Goal: Task Accomplishment & Management: Complete application form

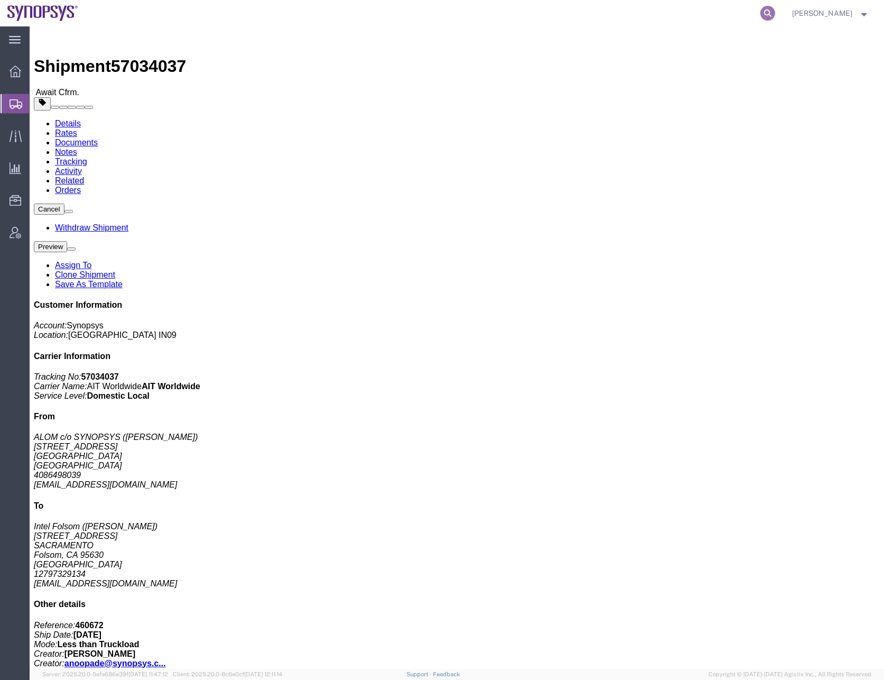
click at [775, 13] on icon at bounding box center [767, 13] width 15 height 15
paste input "57050859"
type input "57050859"
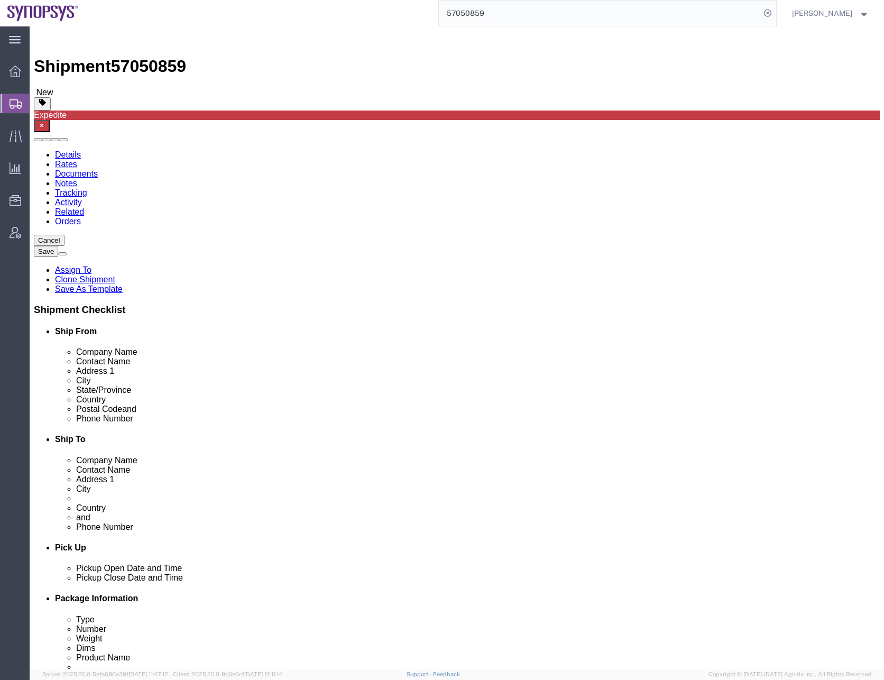
select select
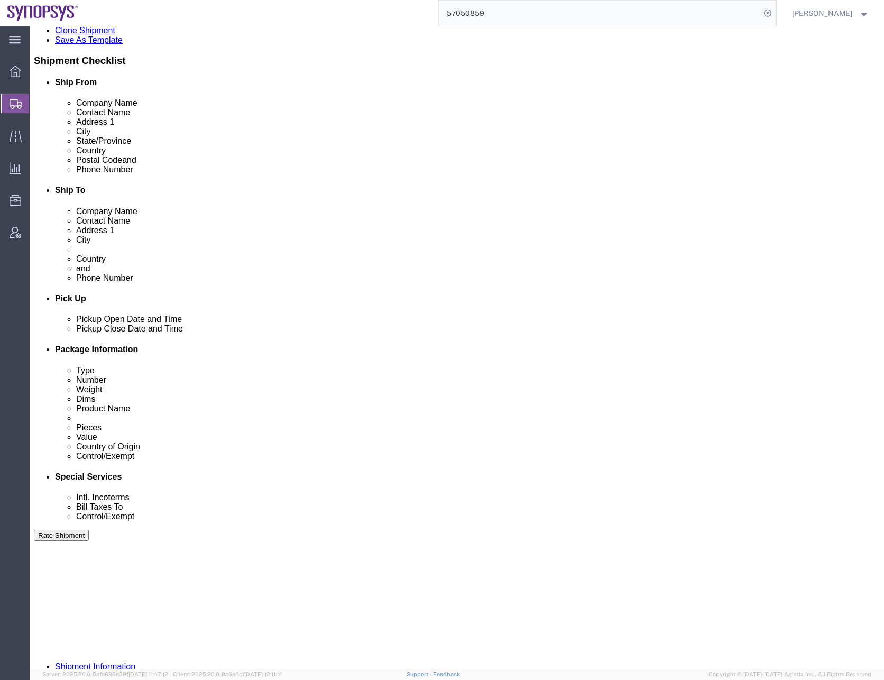
scroll to position [302, 0]
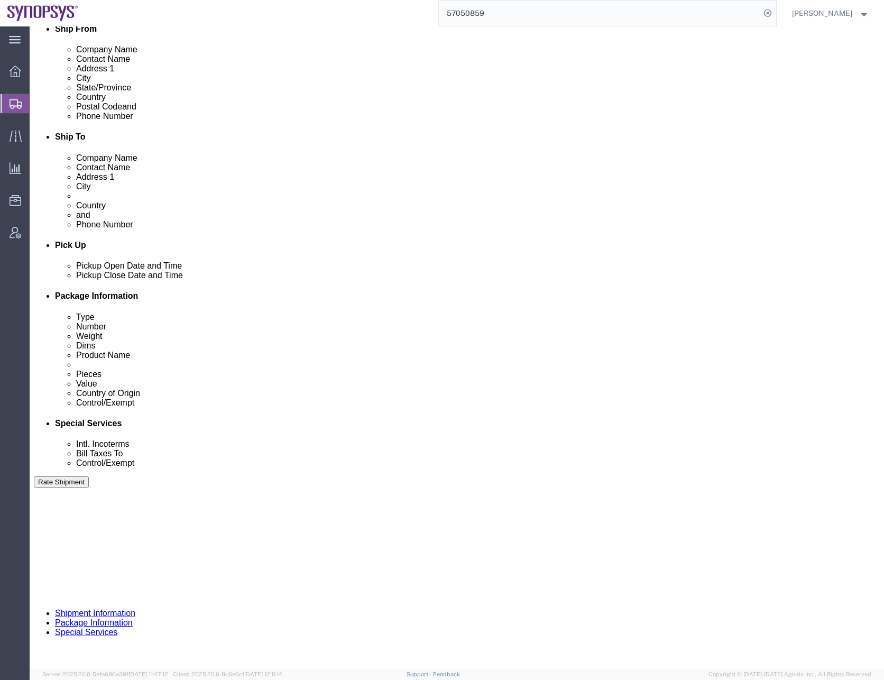
click select "Select Air Less than Truckload Multi-Leg Ocean Freight Rail Small Parcel Truckl…"
select select
click select "Select Air Less than Truckload Multi-Leg Ocean Freight Rail Small Parcel Truckl…"
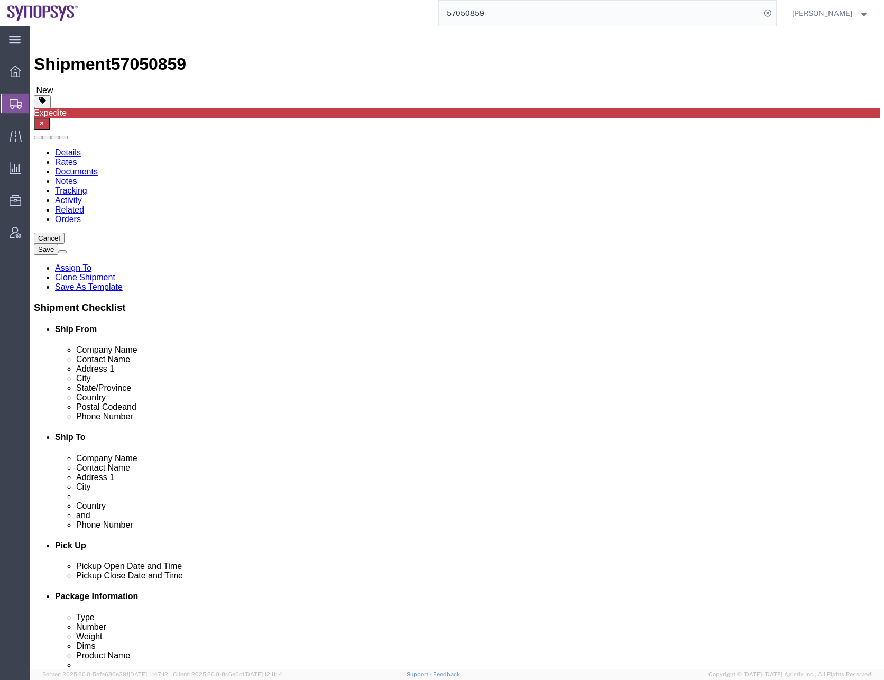
scroll to position [266, 0]
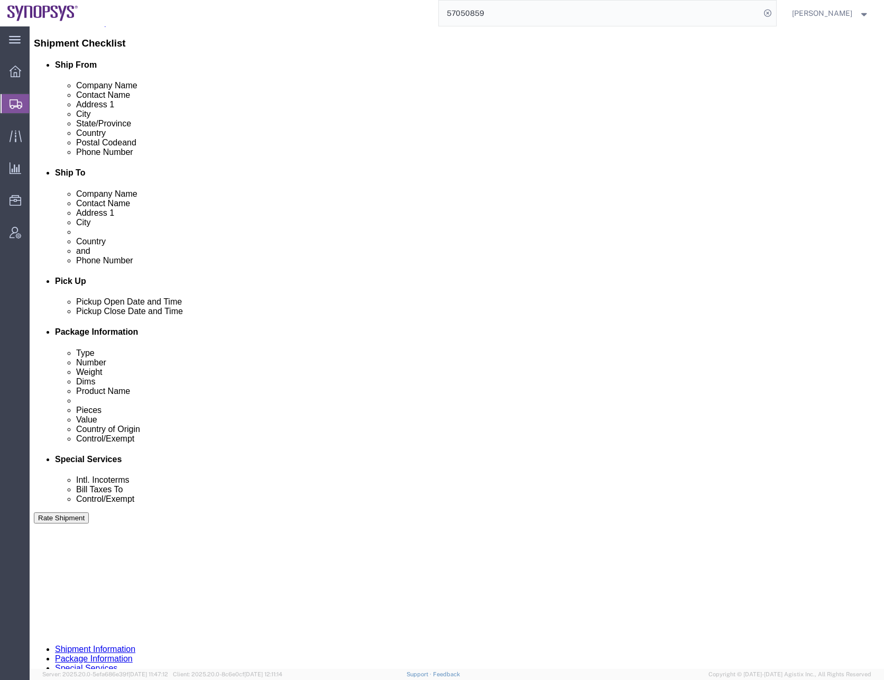
click button "Continue"
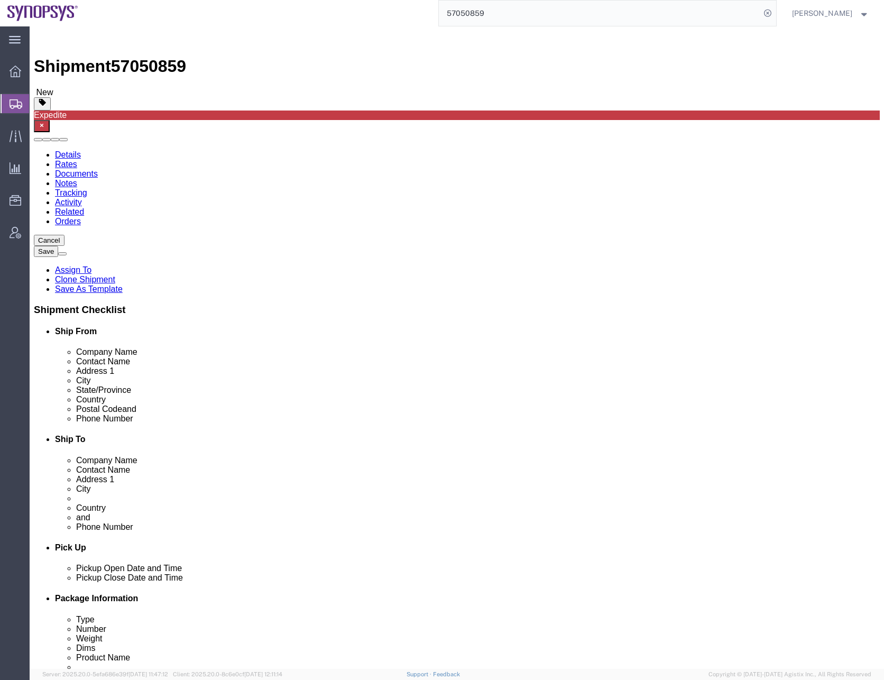
click select "Select Bale(s) Basket(s) Bolt(s) Bottle(s) Buckets Bulk Bundle(s) Can(s) Cardbo…"
select select "CRTN"
click select "Select Bale(s) Basket(s) Bolt(s) Bottle(s) Buckets Bulk Bundle(s) Can(s) Cardbo…"
type input "1"
type input "15"
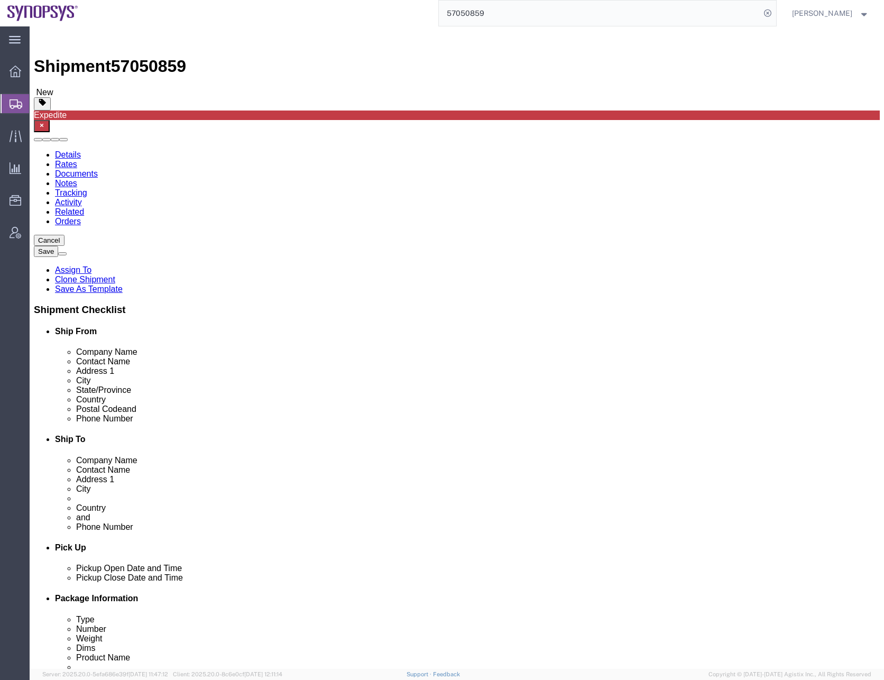
type input "15"
type input "6"
click div "Pieces: 3.00 Each Total value: 2163.06 USD"
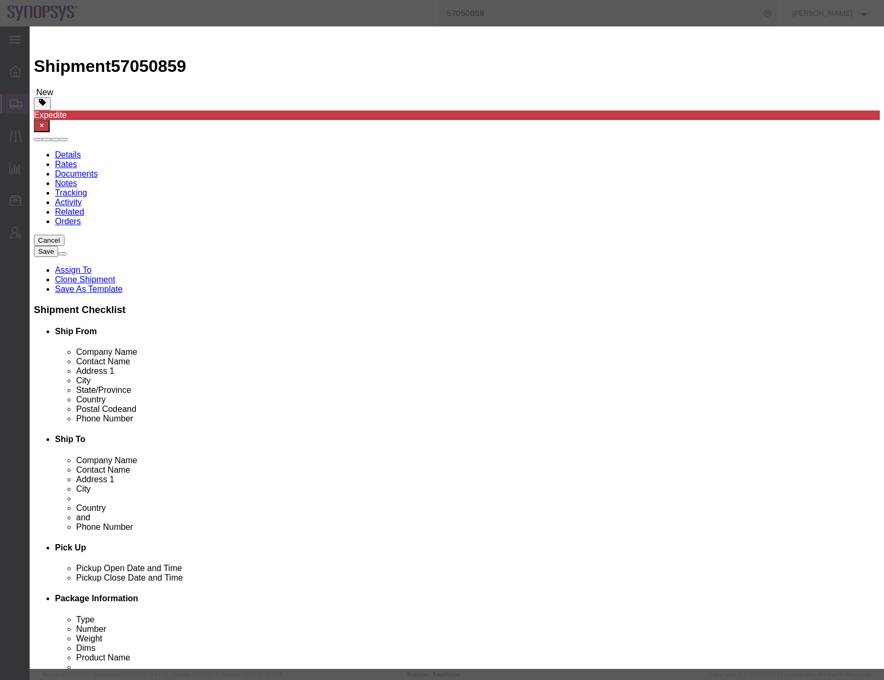
click select "Select 50 55 60 65 70 85 92.5 100 125 175 250 300 400"
select select "50"
click select "Select 50 55 60 65 70 85 92.5 100 125 175 250 300 400"
click button "Save & Close"
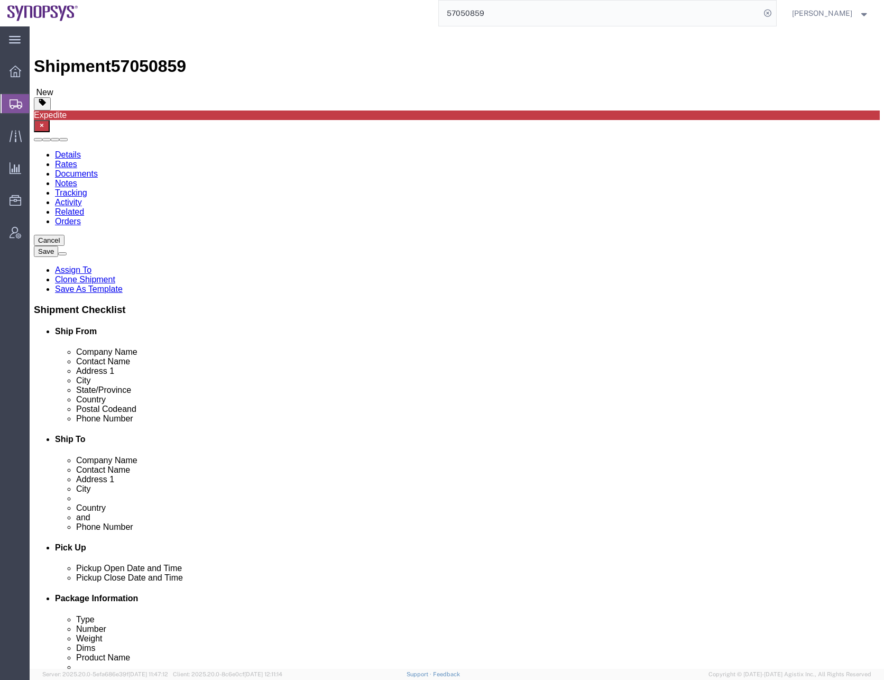
click dd "3.00 Each"
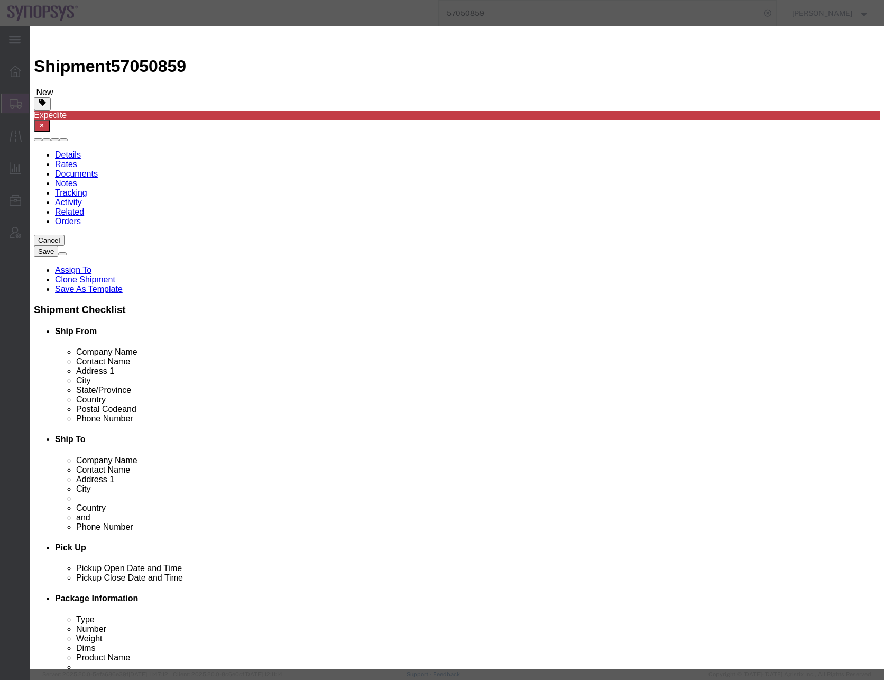
click select "Select 50 55 60 65 70 85 92.5 100 125 175 250 300 400"
select select "50"
click select "Select 50 55 60 65 70 85 92.5 100 125 175 250 300 400"
click button "Save & Close"
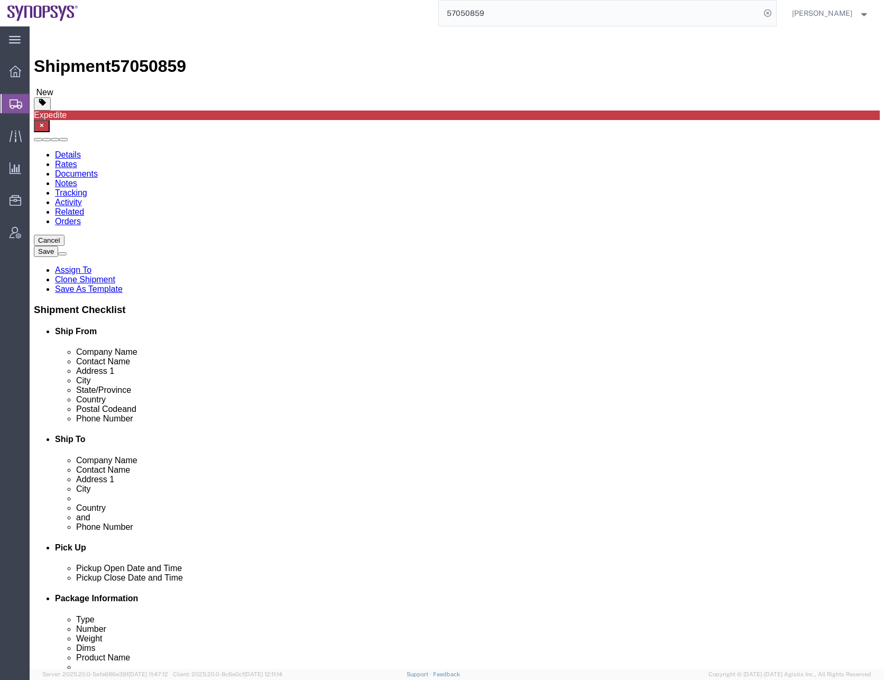
click button "Continue"
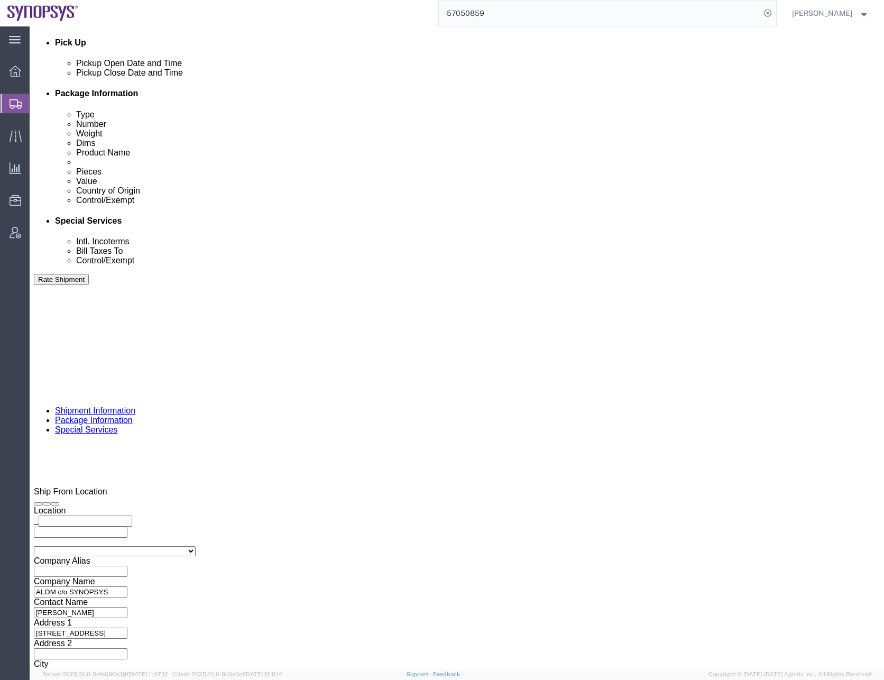
scroll to position [529, 0]
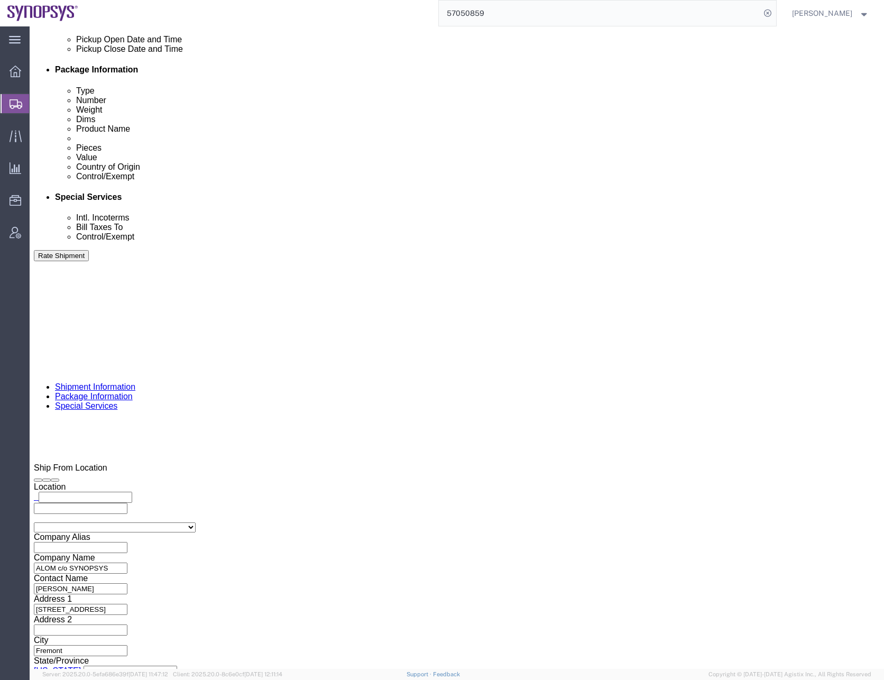
click ul "[EMAIL_ADDRESS][DOMAIN_NAME] [PERSON_NAME][EMAIL_ADDRESS][DOMAIN_NAME] [EMAIL_A…"
type input "[EMAIL_ADDRESS][DOMAIN_NAME]"
click div "To [EMAIL_ADDRESS][DOMAIN_NAME] [EMAIL_ADDRESS][DOMAIN_NAME] [EMAIL_ADDRESS][DO…"
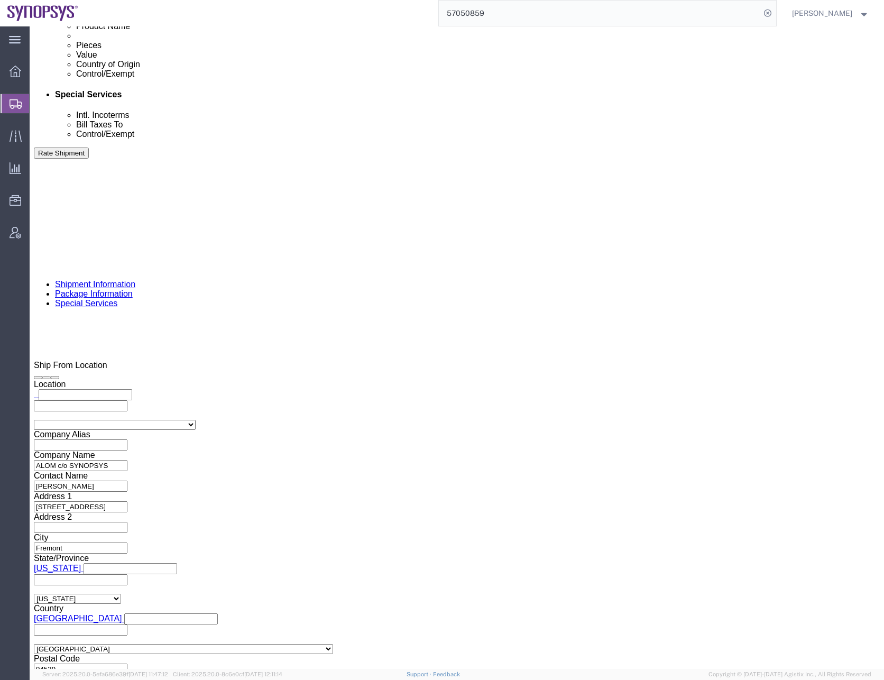
scroll to position [740, 0]
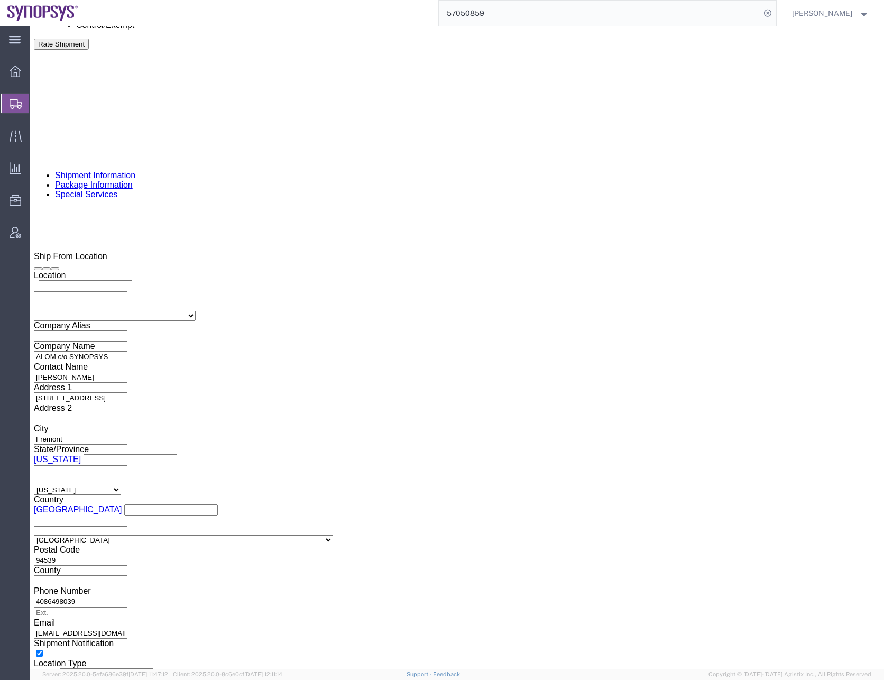
click select "Select ATF BIS DEA EPA FDA FTR ITAR OFAC Other (OPA)"
select select "BIS"
click select "Select ATF BIS DEA EPA FDA FTR ITAR OFAC Other (OPA)"
click select "Select AGR-Agricultural APP-Computers APR-Additional Permissive Exports AVS-Air…"
select select "NLR"
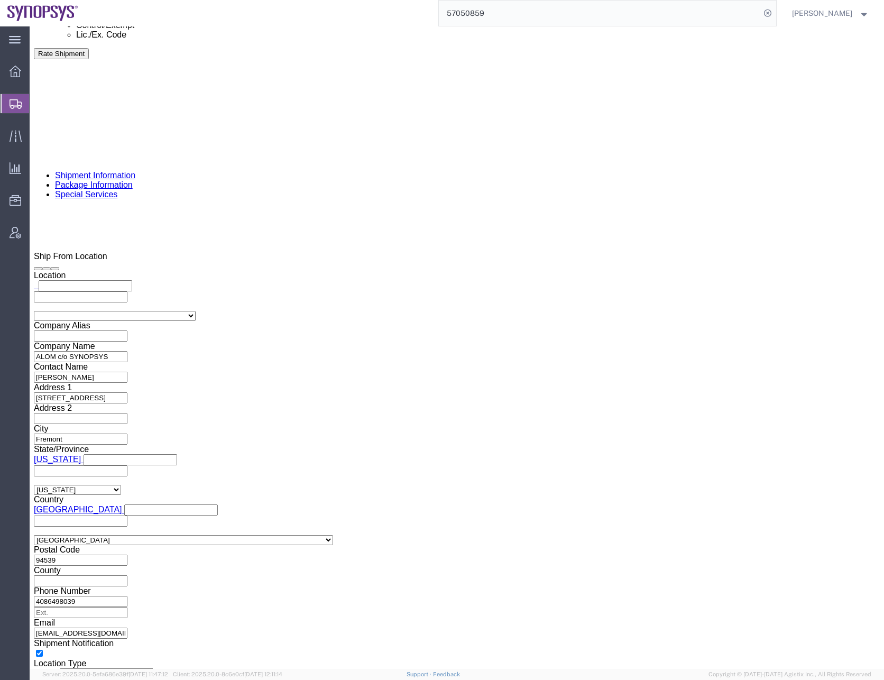
click select "Select AGR-Agricultural APP-Computers APR-Additional Permissive Exports AVS-Air…"
click select "Select AES-Direct EEI Carrier File EEI EEI Exempt"
select select "AESD"
click select "Select AES-Direct EEI Carrier File EEI EEI Exempt"
click input "checkbox"
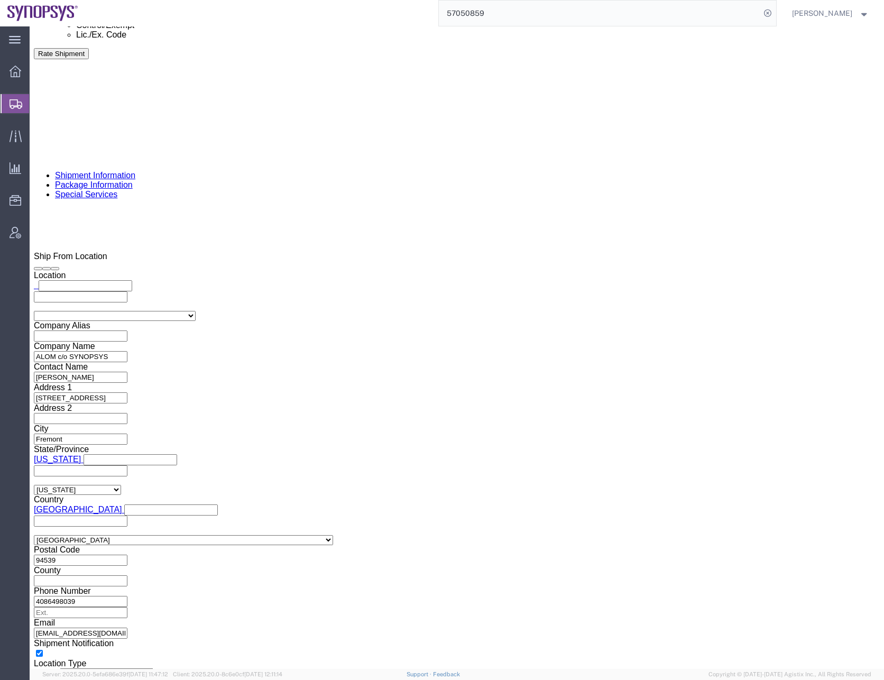
checkbox input "true"
click div "Control/Exempt Select ATF BIS DEA EPA FDA FTR ITAR OFAC Other (OPA) Lic./Ex. Co…"
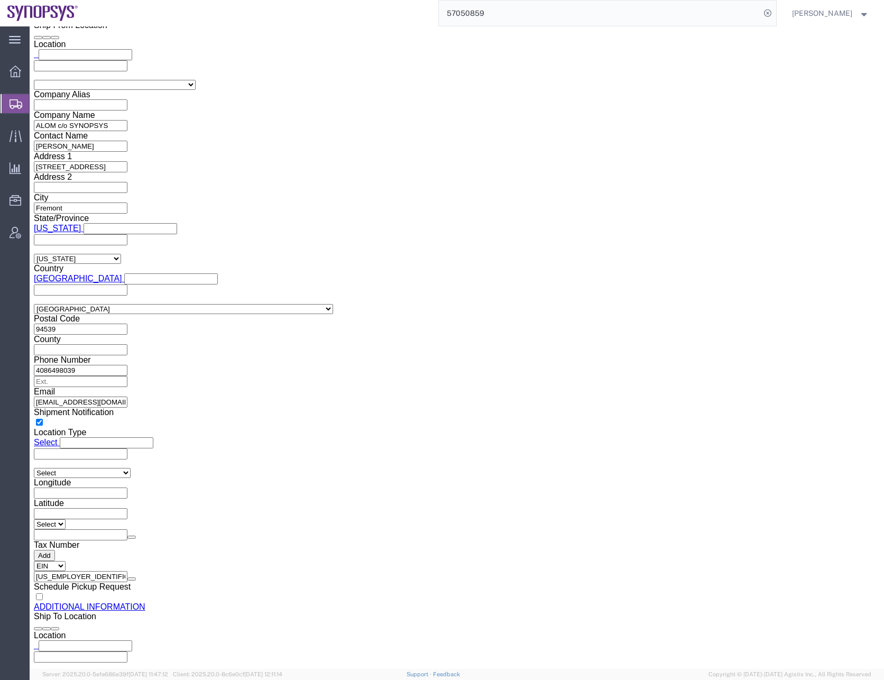
scroll to position [1005, 0]
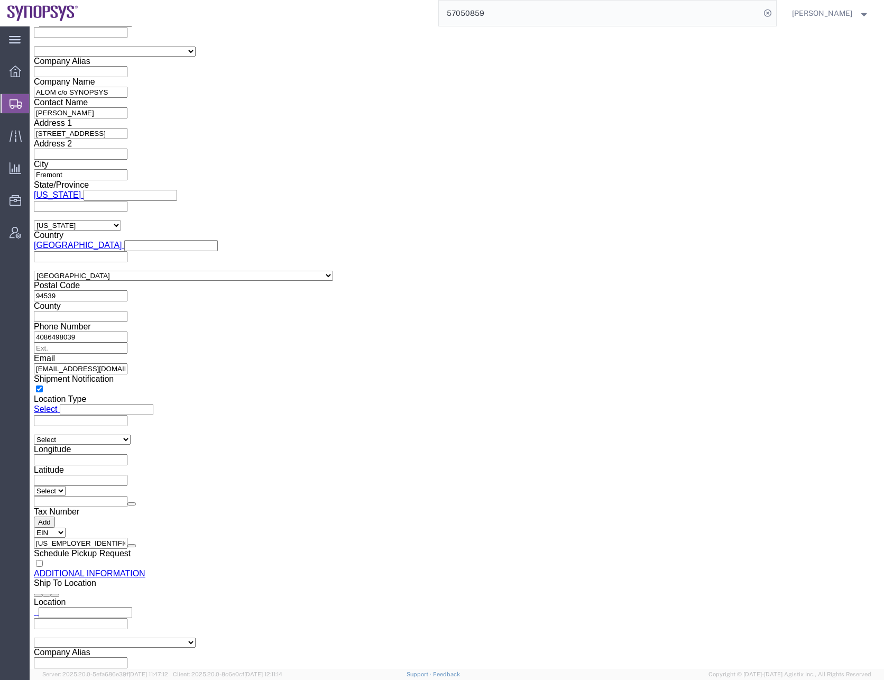
click input "text"
click p "- E-Elements Technology CO., LTD - ([PERSON_NAME]) [STREET_ADDRESS]"
type input "E-Elements Technology CO., LTD"
click input "text"
click input "8862-2791-8139"
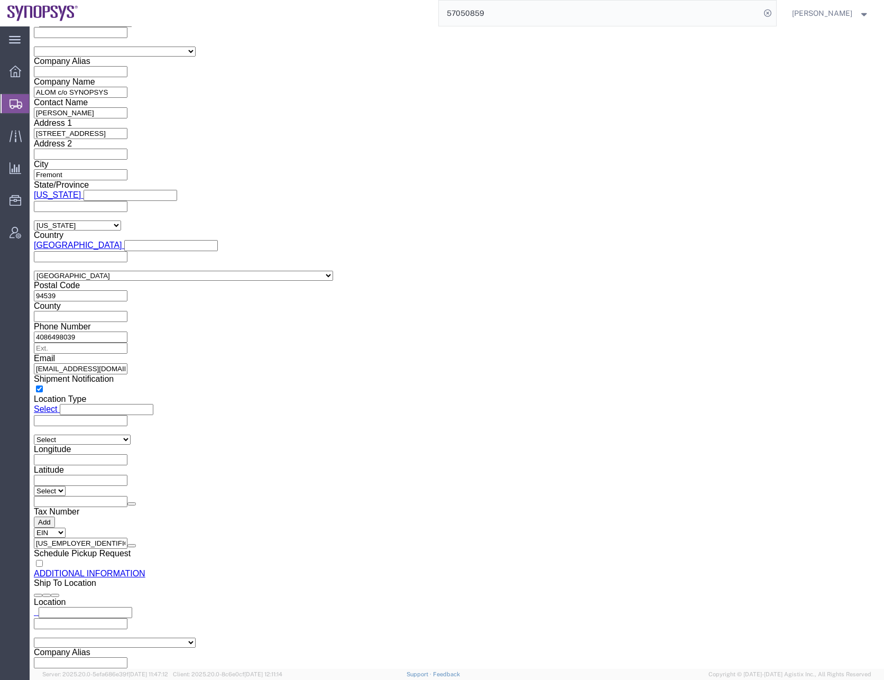
click input "88622791-8139"
type input "886227918139"
click div "Sold To"
click icon
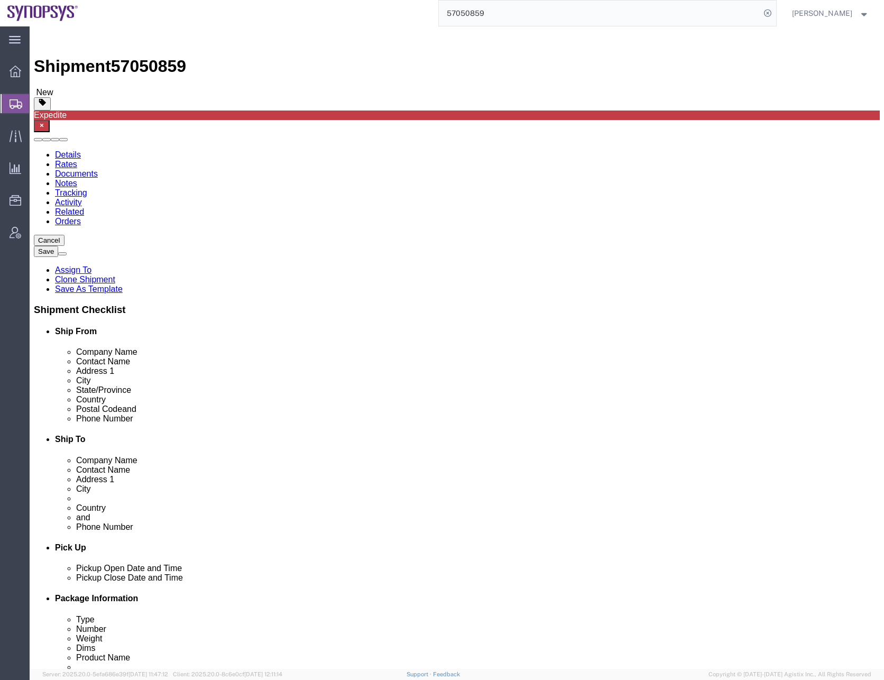
click icon
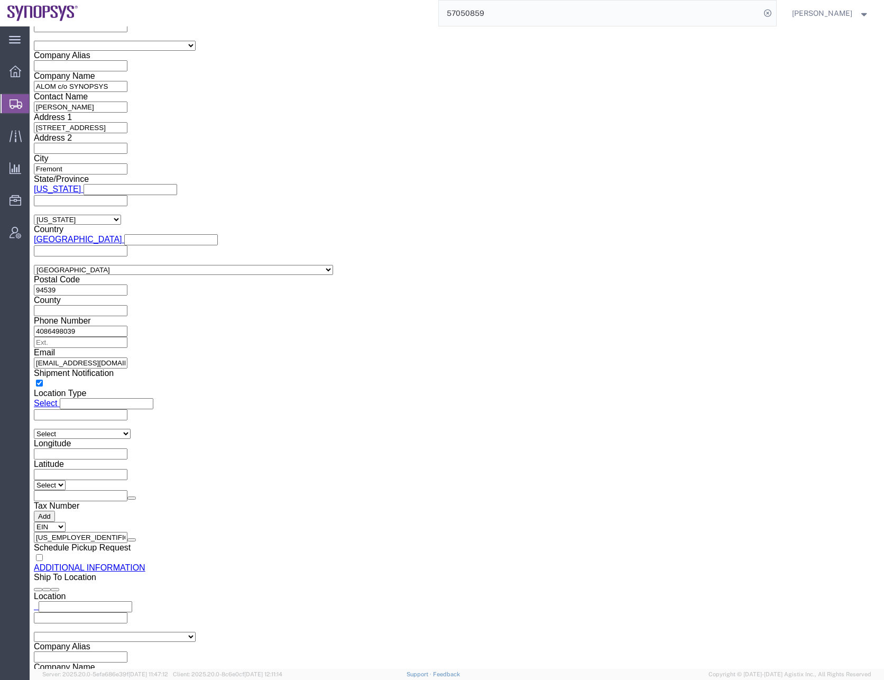
scroll to position [1005, 0]
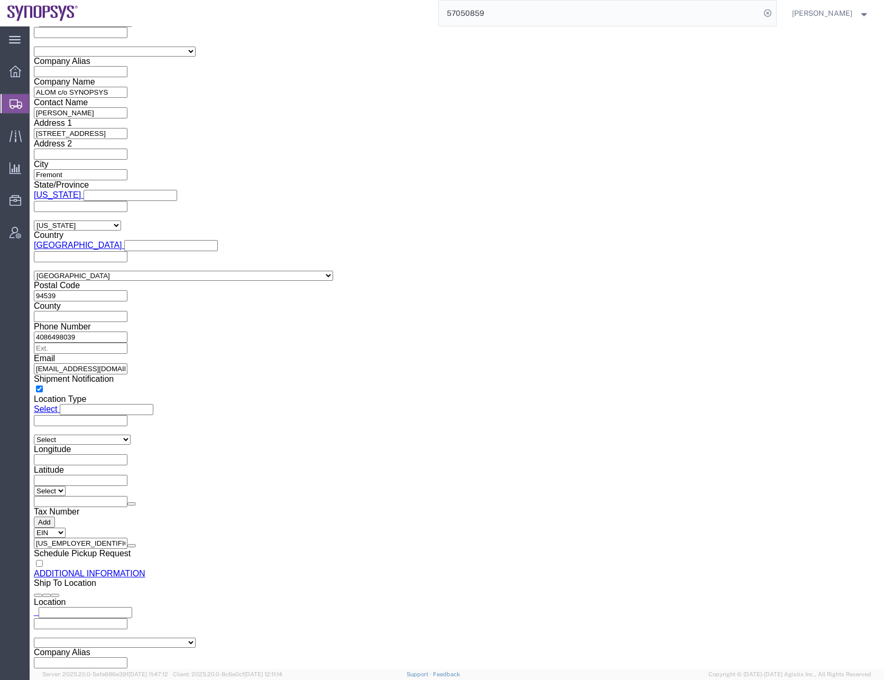
click icon
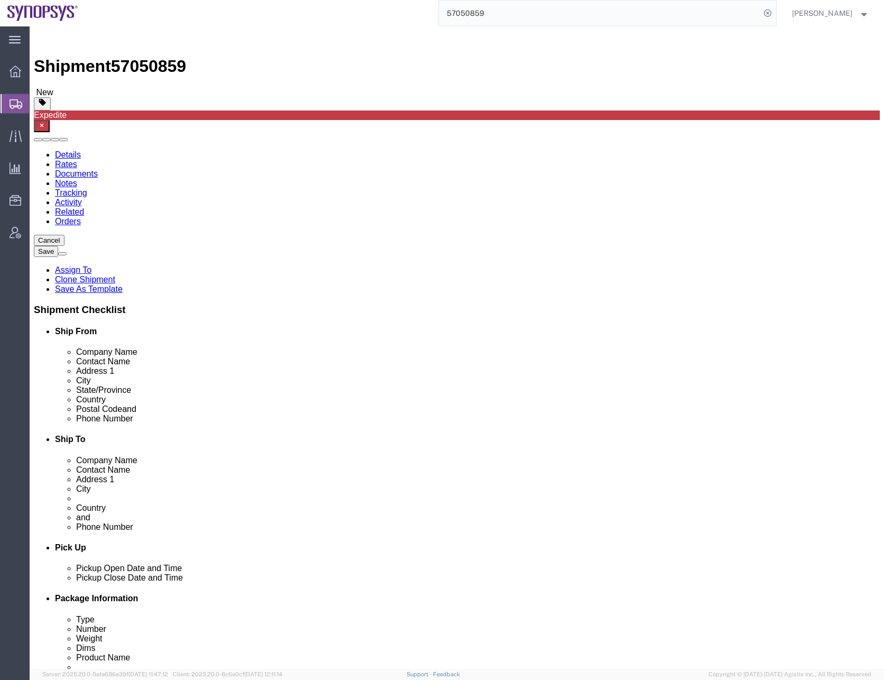
click span
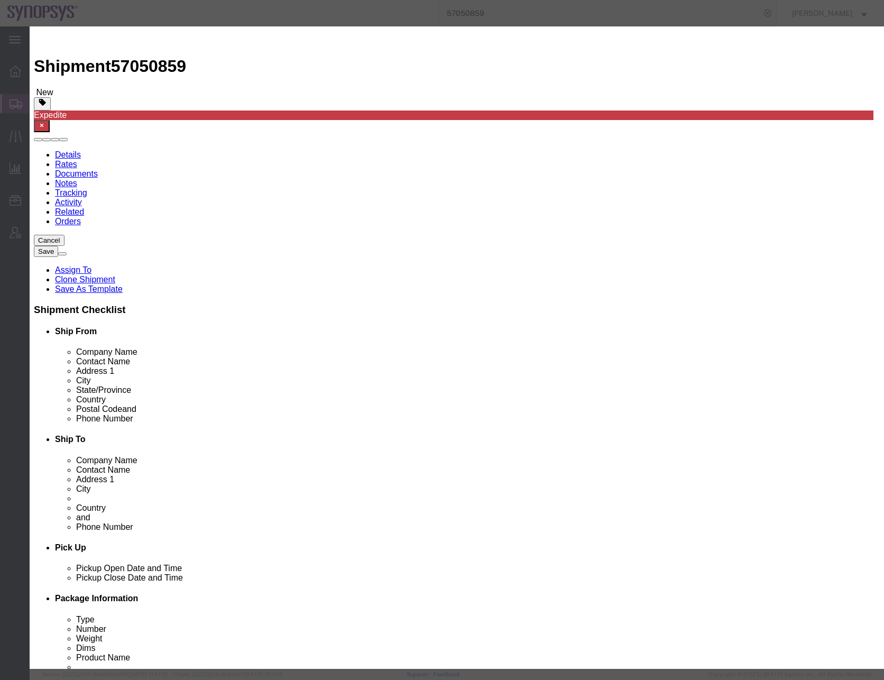
click td
click input "checkbox"
checkbox input "true"
click button "Save"
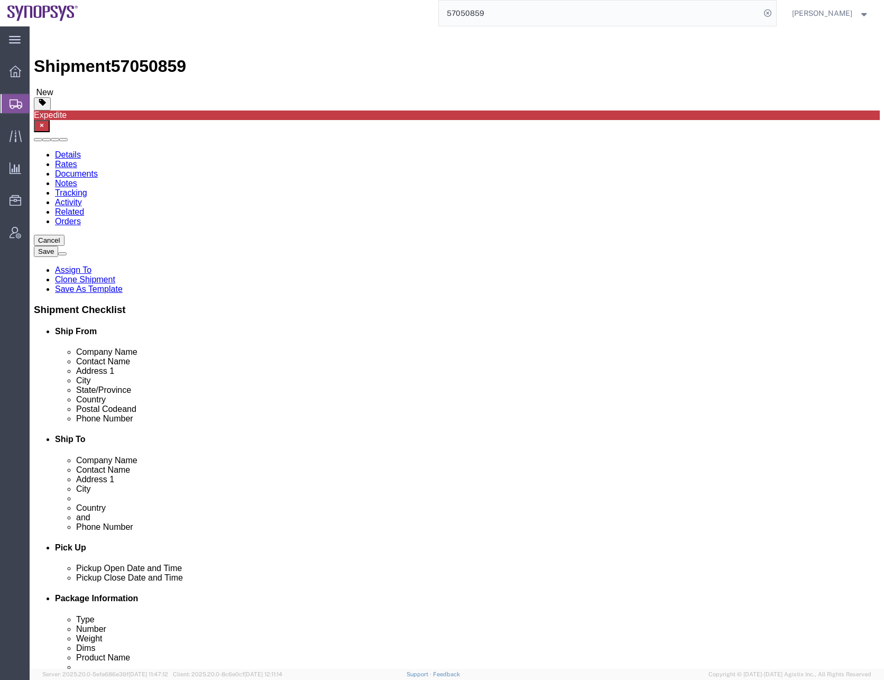
drag, startPoint x: 497, startPoint y: 217, endPoint x: 402, endPoint y: 234, distance: 96.1
click div "Location My Profile Location [GEOGRAPHIC_DATA] DE04 Agrate Brianza IT01 [GEOGRA…"
click icon
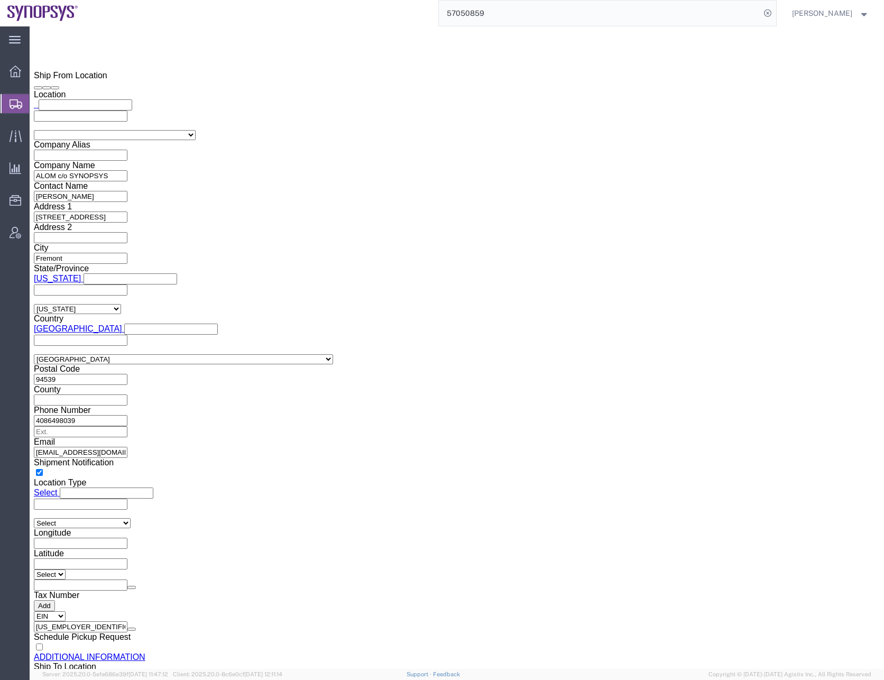
scroll to position [1110, 0]
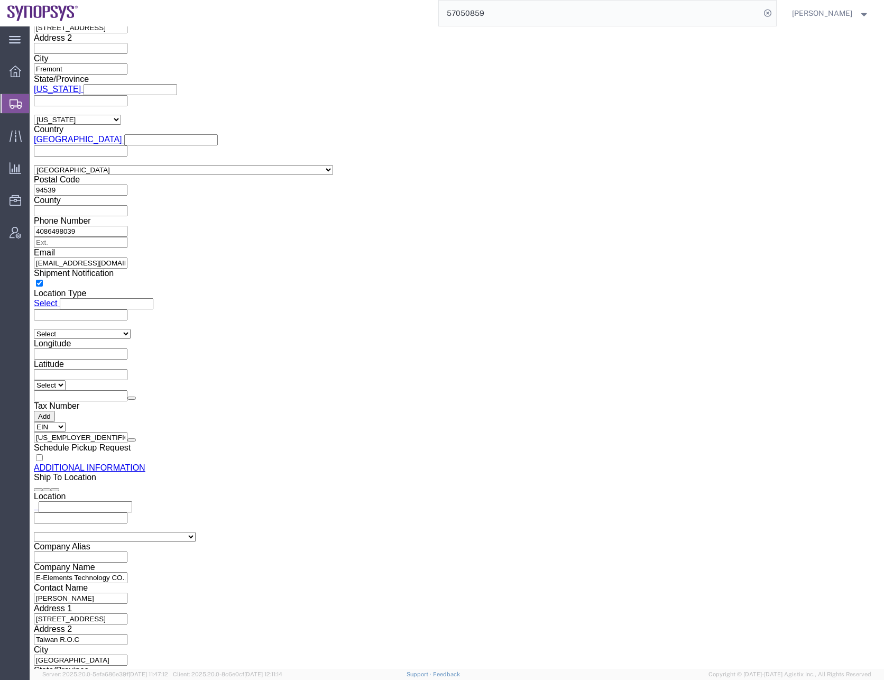
drag, startPoint x: 458, startPoint y: 272, endPoint x: 378, endPoint y: 280, distance: 80.8
click div "Contact Name Phone Number 886227918139 8 Address 2 City Zip Code Tax Number"
paste input "Vita"
type input "[PERSON_NAME]"
click input "E-Elements Technology CO., LTD"
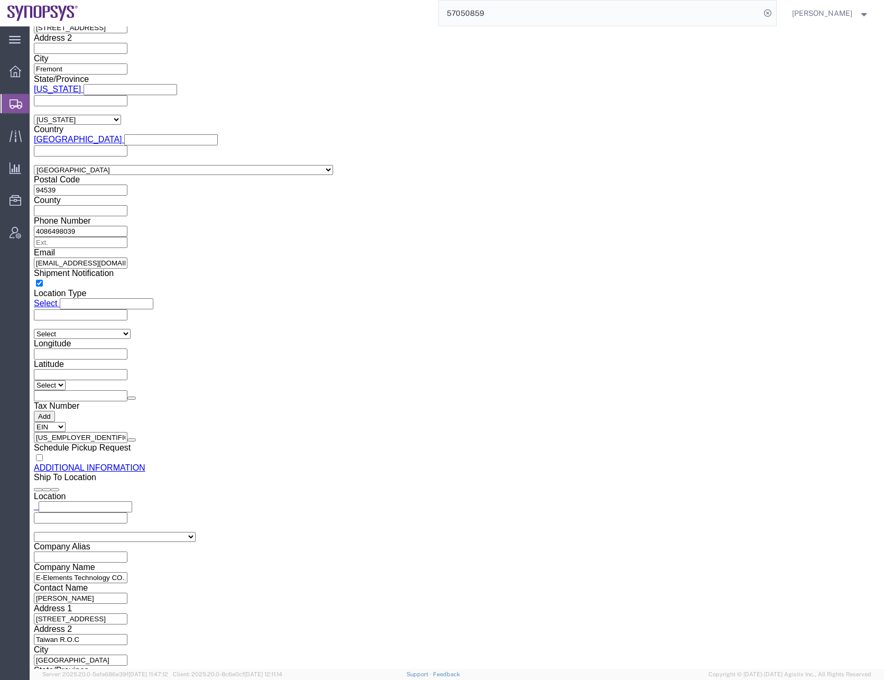
drag, startPoint x: 256, startPoint y: 290, endPoint x: 79, endPoint y: 302, distance: 177.6
click div "Location Select Select My Profile Location [GEOGRAPHIC_DATA] DE04 Agrate Brianz…"
type input "e-"
click p "- E-Elements Technology CO., LTD - ([PERSON_NAME]) [STREET_ADDRESS]"
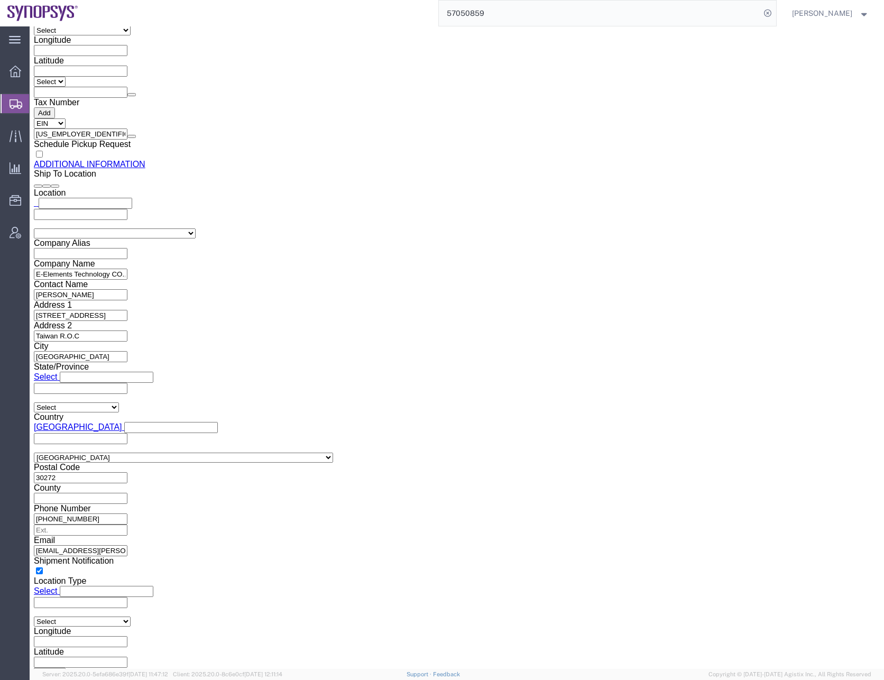
scroll to position [1420, 0]
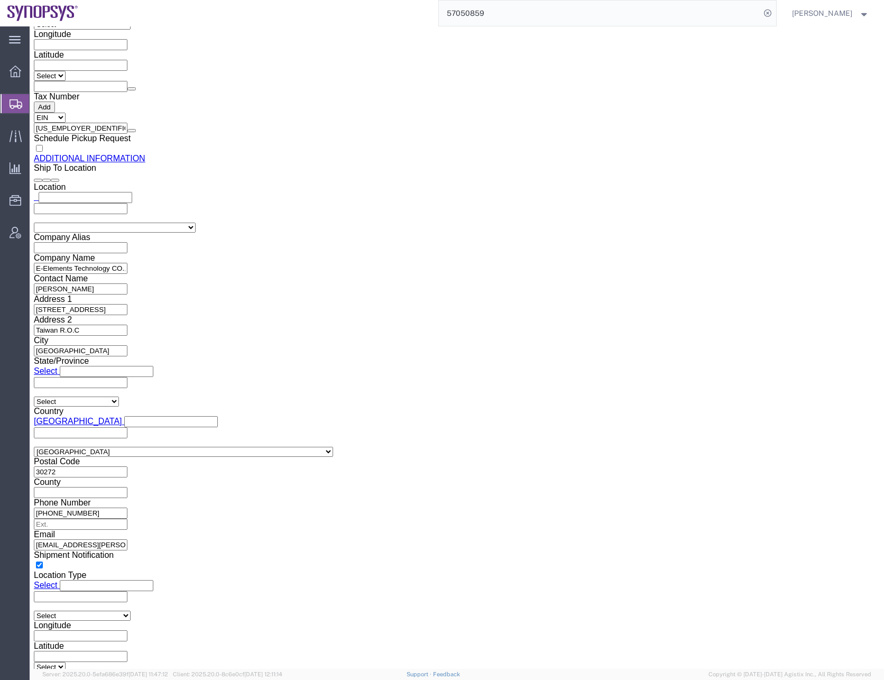
click input "[PHONE_NUMBER]"
click input "650584-5000"
type input "6505845000"
click div "Location Select Select My Profile Location [GEOGRAPHIC_DATA] DE04 Agrate Brianz…"
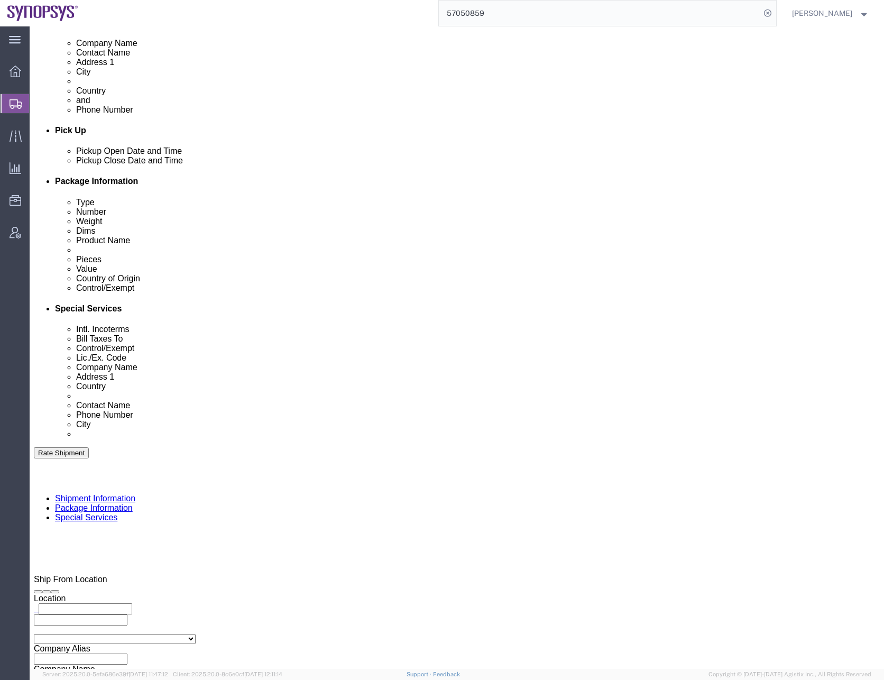
scroll to position [415, 0]
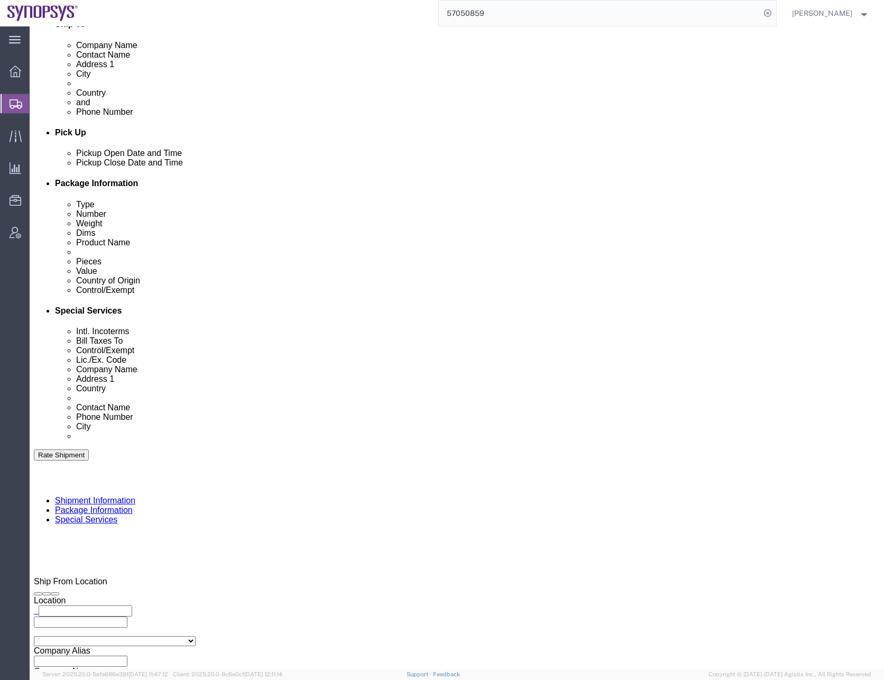
click select "Select Recipient Account Sender/Shipper Third Party Account"
select select "SHIP"
click select "Select Recipient Account Sender/Shipper Third Party Account"
click select "Select Carriage Insurance Paid Carriage Paid To Cost and Freight Cost Insurance…"
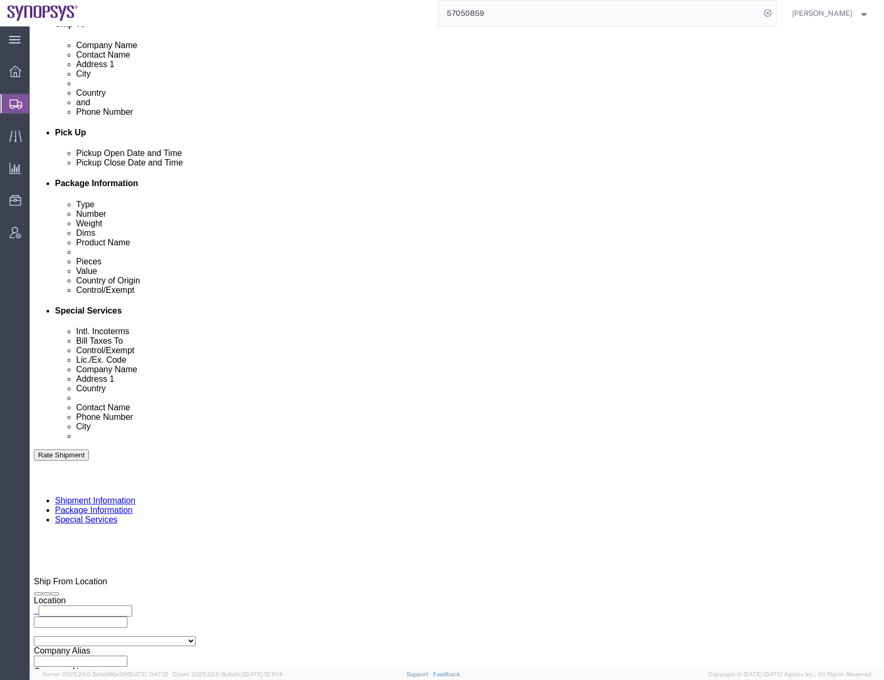
click div "Billing Location Select Select My Profile Location [GEOGRAPHIC_DATA] DE04 Agrat…"
click select "Select Carriage Insurance Paid Carriage Paid To Cost and Freight Cost Insurance…"
click icon
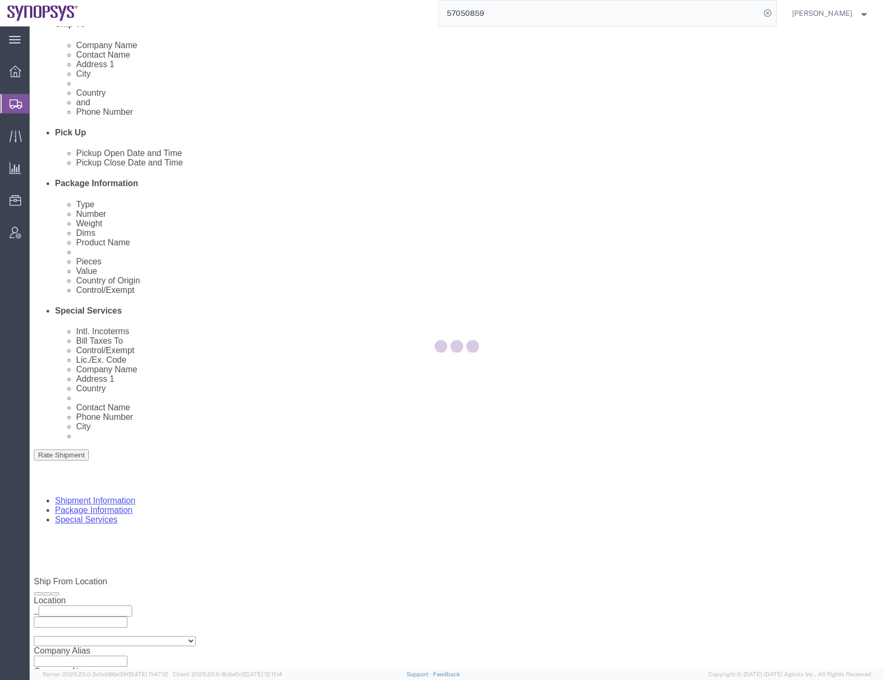
scroll to position [266, 0]
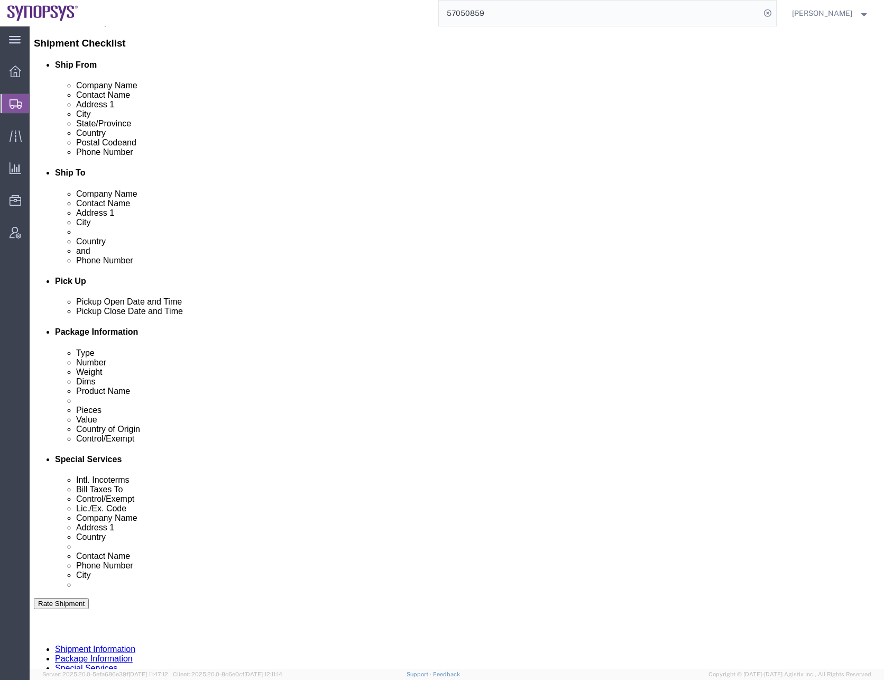
click icon
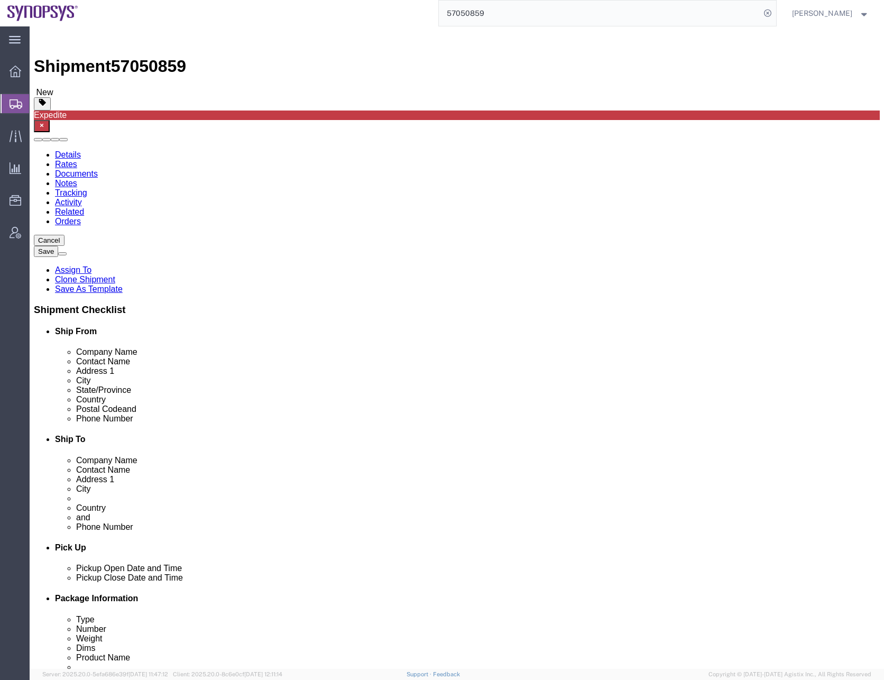
click icon
click div "Services Select one or more Air Ride Truck Blanket Wrap Carnet Consolidated Shi…"
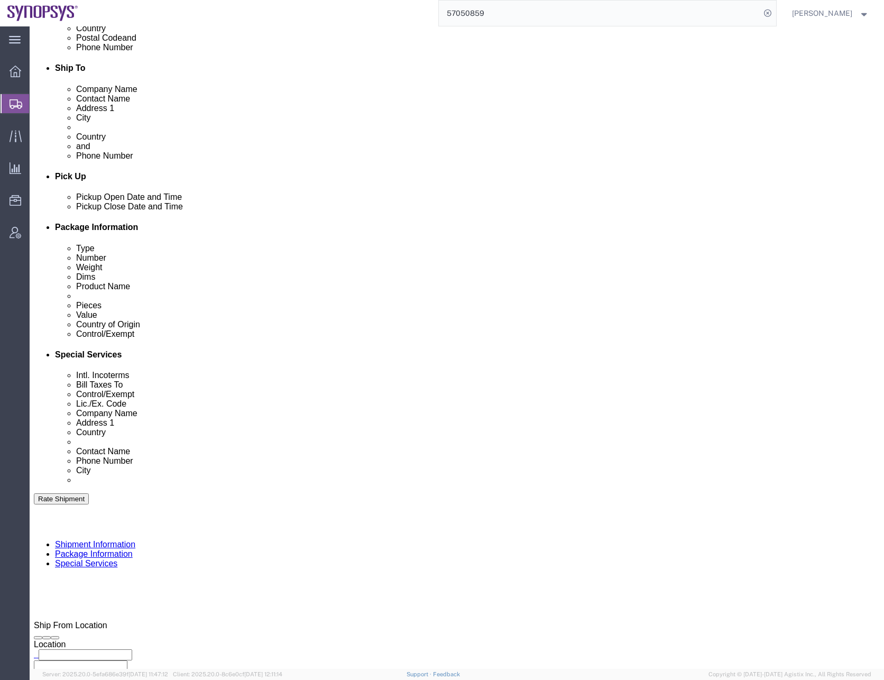
scroll to position [370, 0]
click select "Select Carriage Insurance Paid Carriage Paid To Cost and Freight Cost Insurance…"
select select "DAP"
click select "Select Carriage Insurance Paid Carriage Paid To Cost and Freight Cost Insurance…"
click div "Billing Location Select Select My Profile Location [GEOGRAPHIC_DATA] DE04 Agrat…"
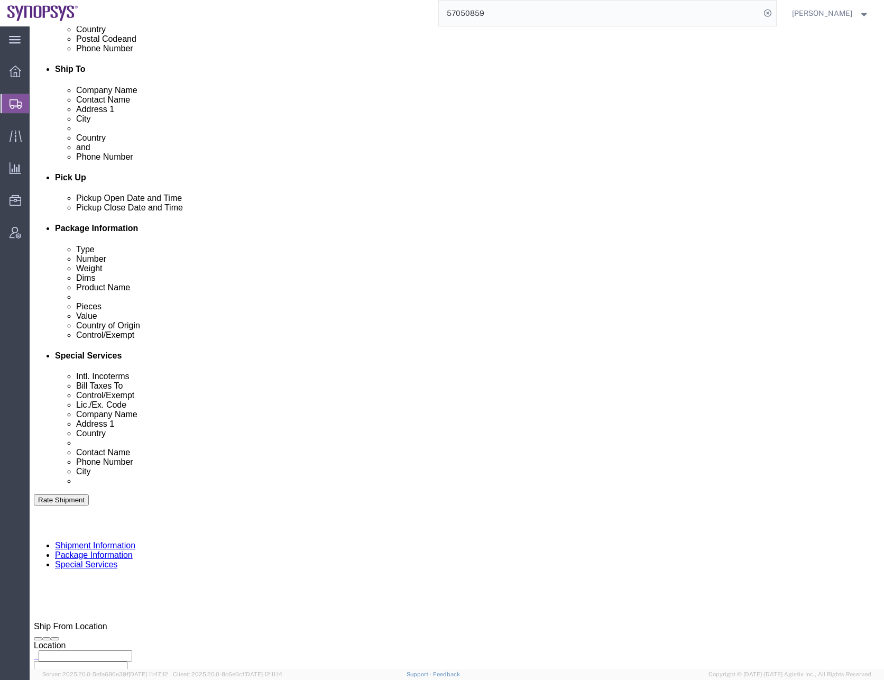
click select "Select Recipient Account Sender/Shipper Third Party Account"
click div "Billing Location Select Select My Profile Location [GEOGRAPHIC_DATA] DE04 Agrat…"
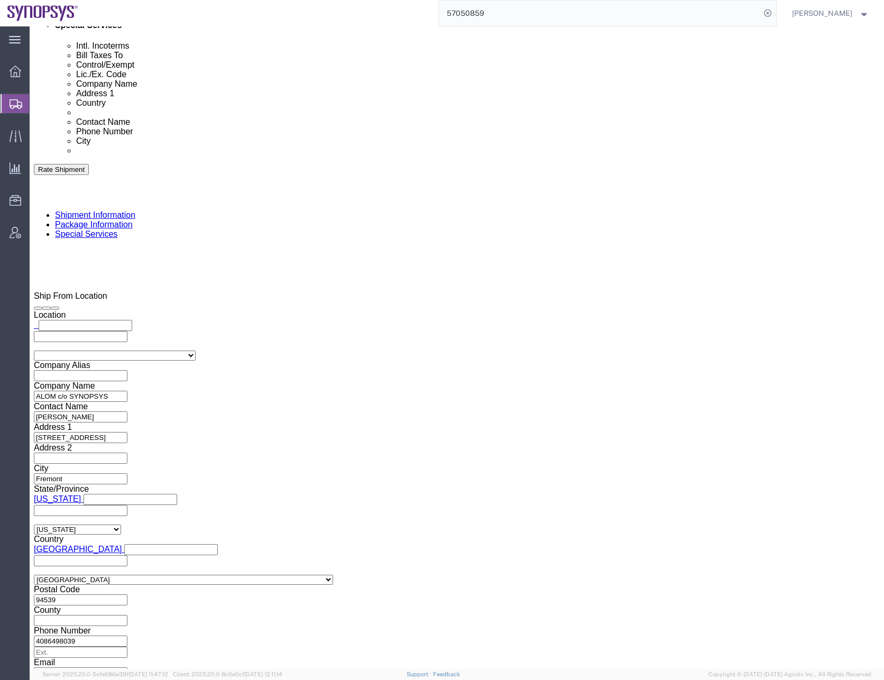
scroll to position [740, 0]
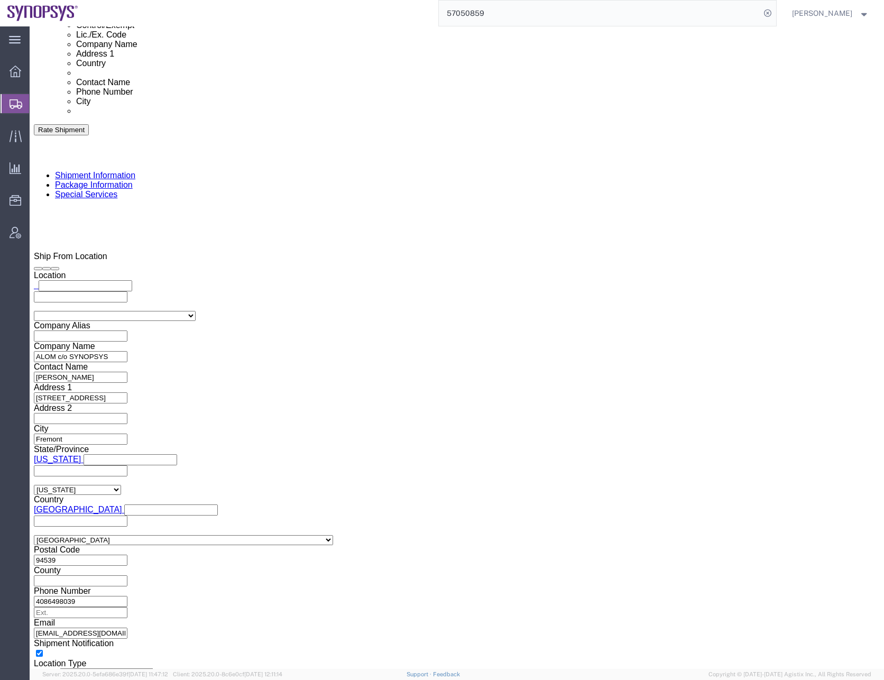
click ul "[EMAIL_ADDRESS][DOMAIN_NAME] [PERSON_NAME][EMAIL_ADDRESS][DOMAIN_NAME] [EMAIL_A…"
type input "[EMAIL_ADDRESS][DOMAIN_NAME]"
click div "To [EMAIL_ADDRESS][DOMAIN_NAME] [EMAIL_ADDRESS][DOMAIN_NAME] [EMAIL_ADDRESS][DO…"
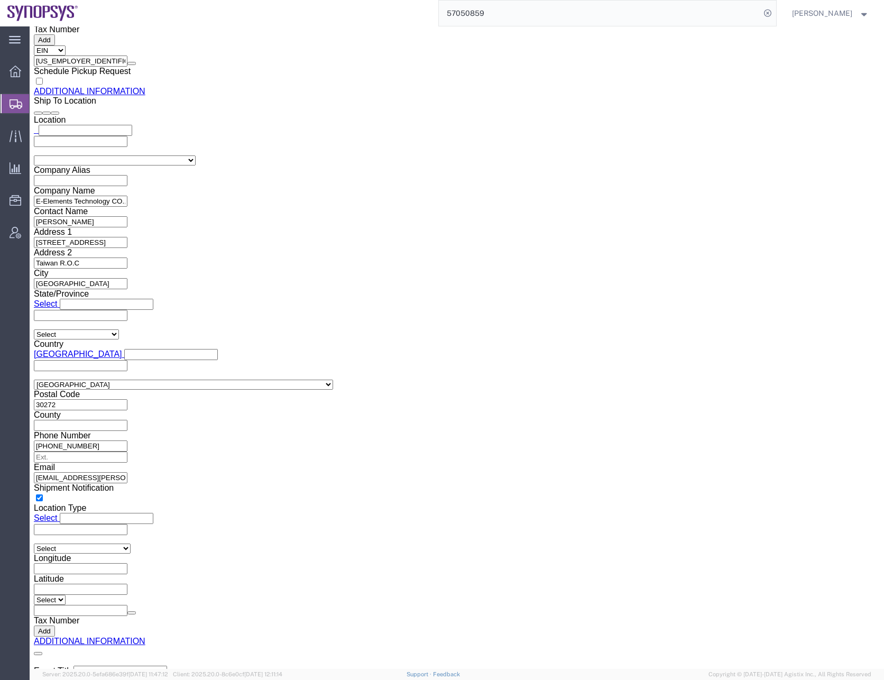
scroll to position [1493, 0]
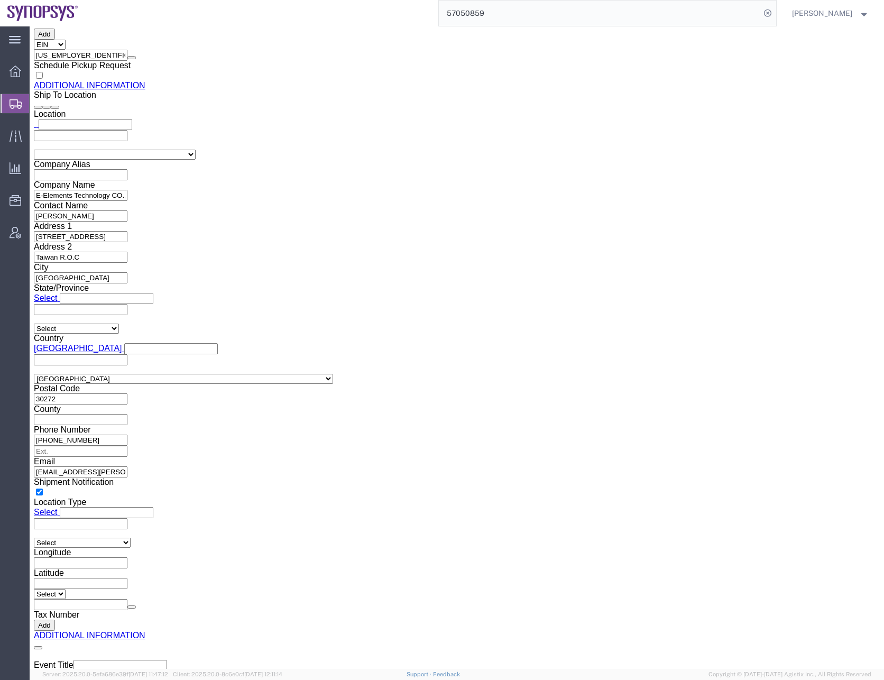
click button "Save"
drag, startPoint x: 78, startPoint y: 98, endPoint x: 48, endPoint y: 71, distance: 39.7
click icon
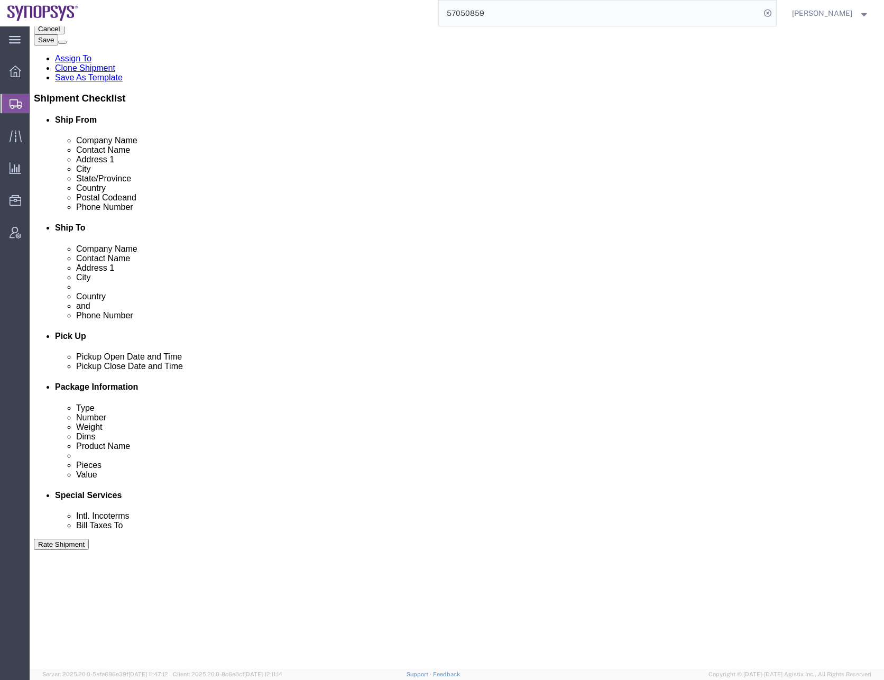
scroll to position [266, 0]
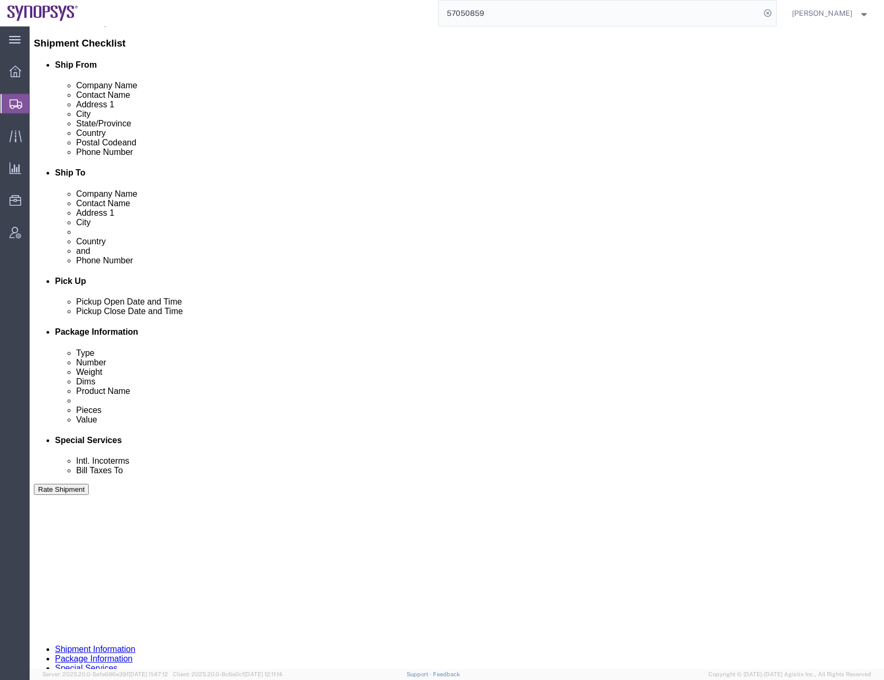
click select "Select Air Less than Truckload Multi-Leg Ocean Freight Rail Small Parcel Truckl…"
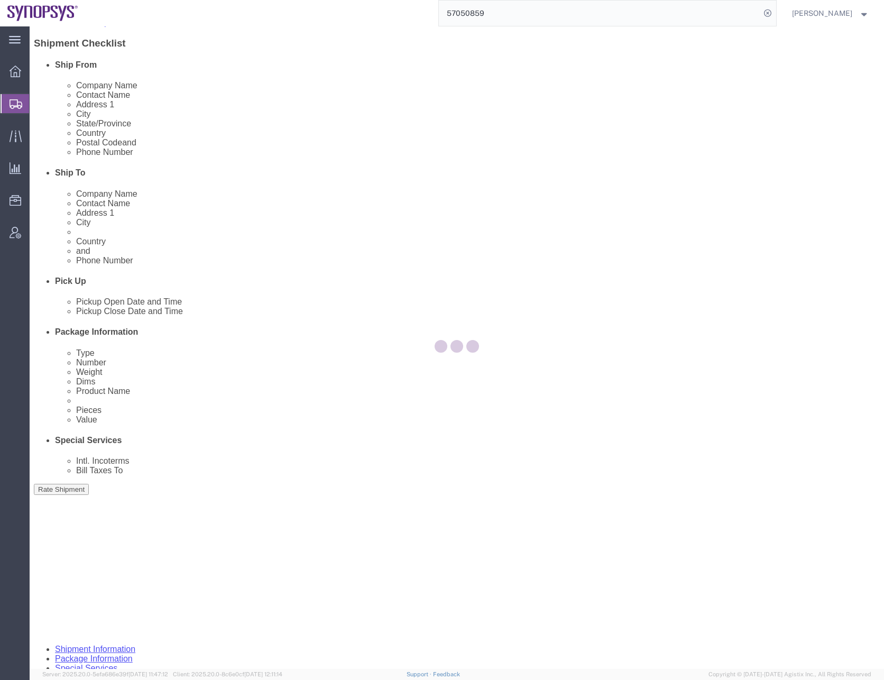
click div
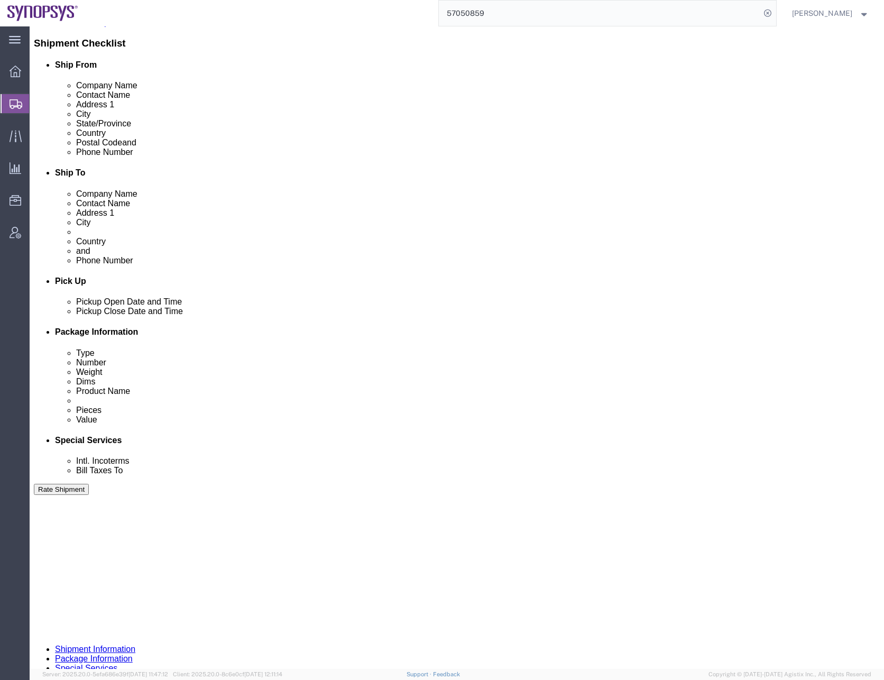
click select "Select Air Less than Truckload Multi-Leg Ocean Freight Rail Small Parcel Truckl…"
select select "SMAL"
click select "Select Air Less than Truckload Multi-Leg Ocean Freight Rail Small Parcel Truckl…"
click div "Pickup Date: Pickup Start Date Pickup Start Time Pickup Open Date and Time [DAT…"
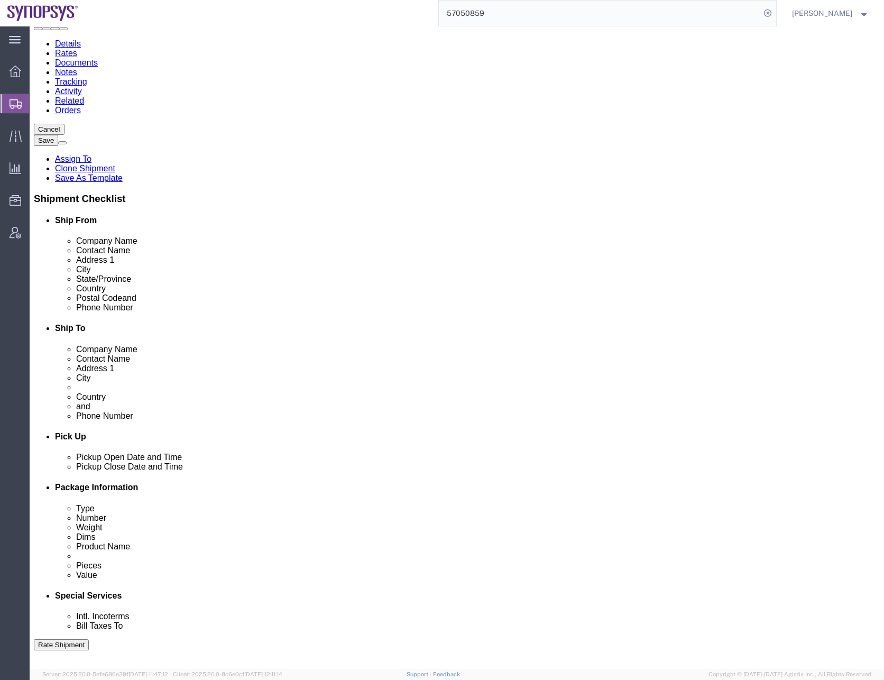
scroll to position [0, 0]
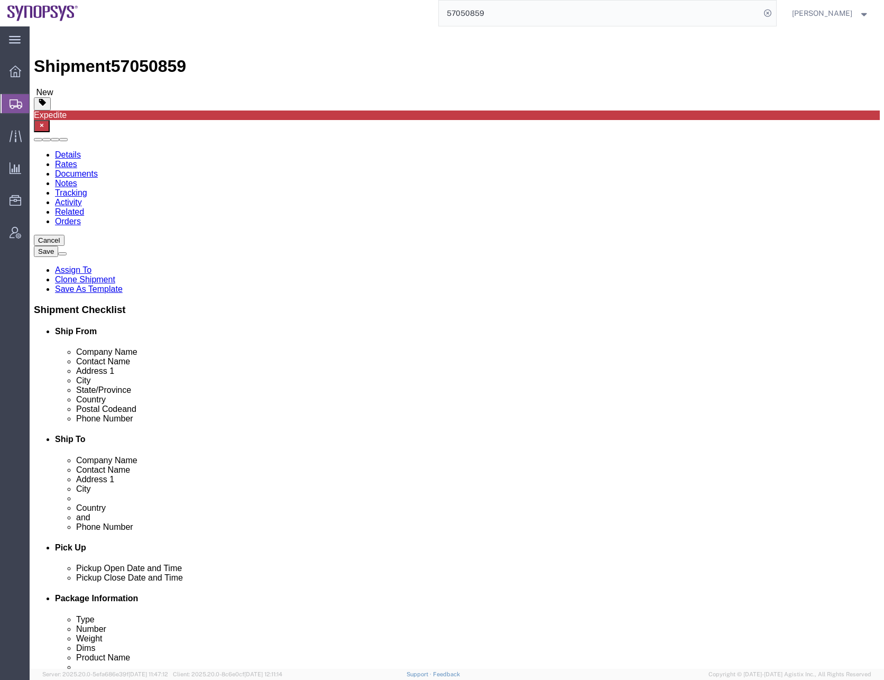
click input "[PERSON_NAME]"
click button "Save"
click button "Rate Shipment"
click icon
click select "Select Envelope Large Box Medium Box PAK Rack Small Box Tube Your Packaging"
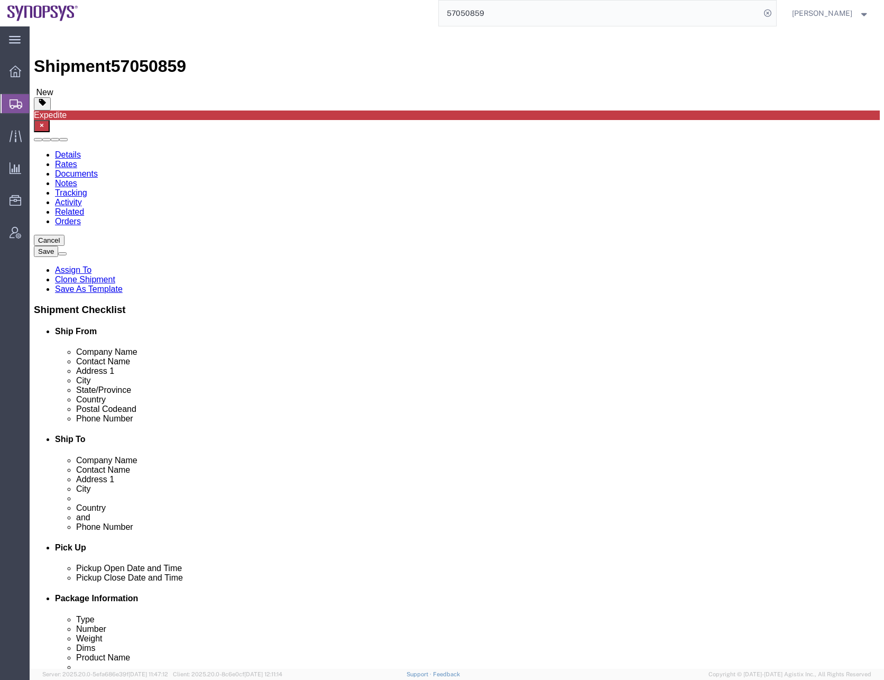
click select "Select Envelope Large Box Medium Box PAK Rack Small Box Tube Your Packaging"
select select "YRPK"
click select "Select Envelope Large Box Medium Box PAK Rack Small Box Tube Your Packaging"
click div "Previous Continue"
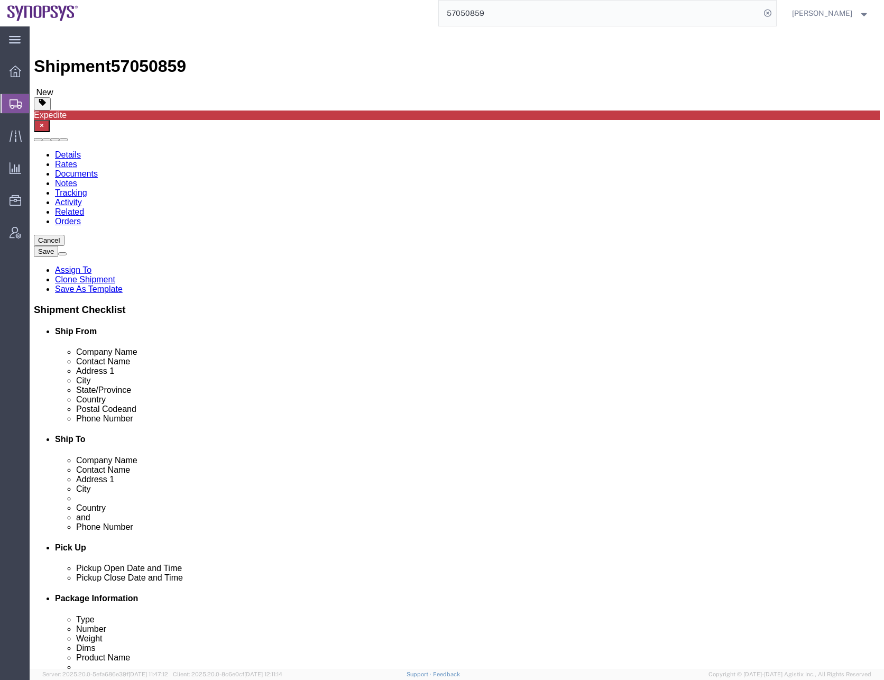
click select "Select Envelope Large Box Medium Box PAK Rack Small Box Tube Your Packaging"
click div "Previous Continue"
click icon
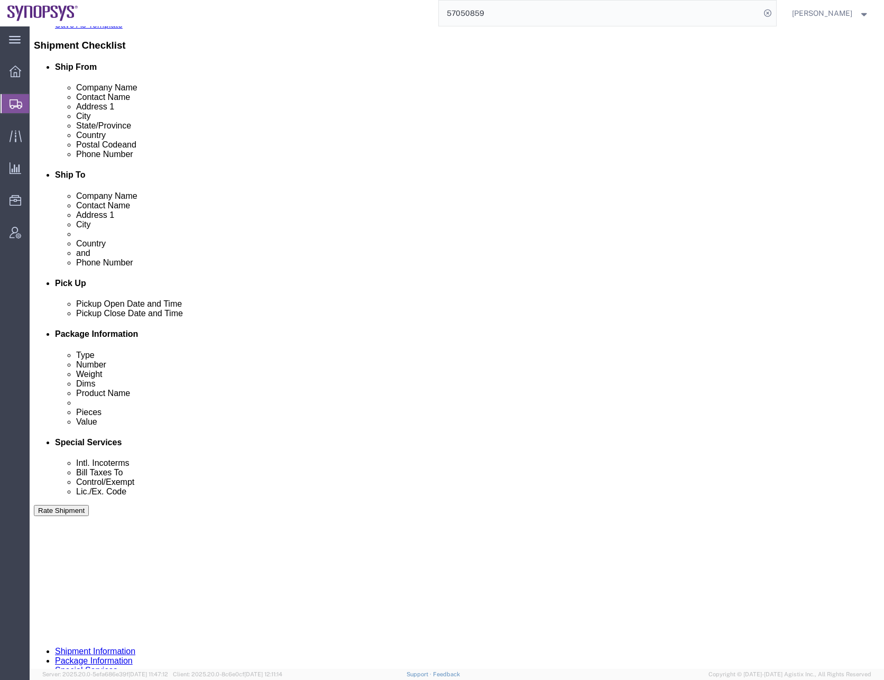
scroll to position [266, 0]
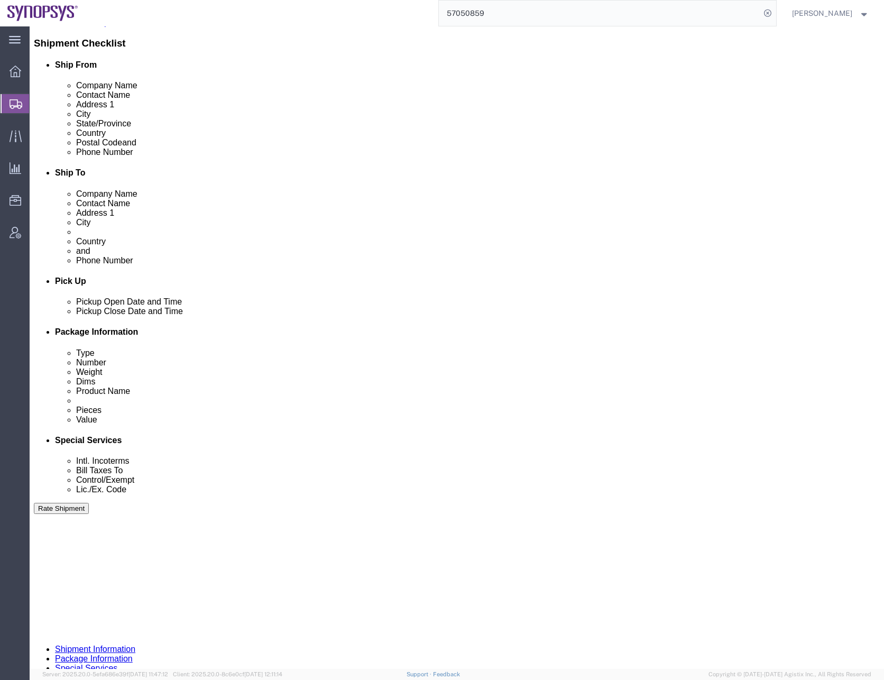
click select "Select Air Less than Truckload Multi-Leg Ocean Freight Rail Small Parcel Truckl…"
select select
click select "Select Air Less than Truckload Multi-Leg Ocean Freight Rail Small Parcel Truckl…"
click icon
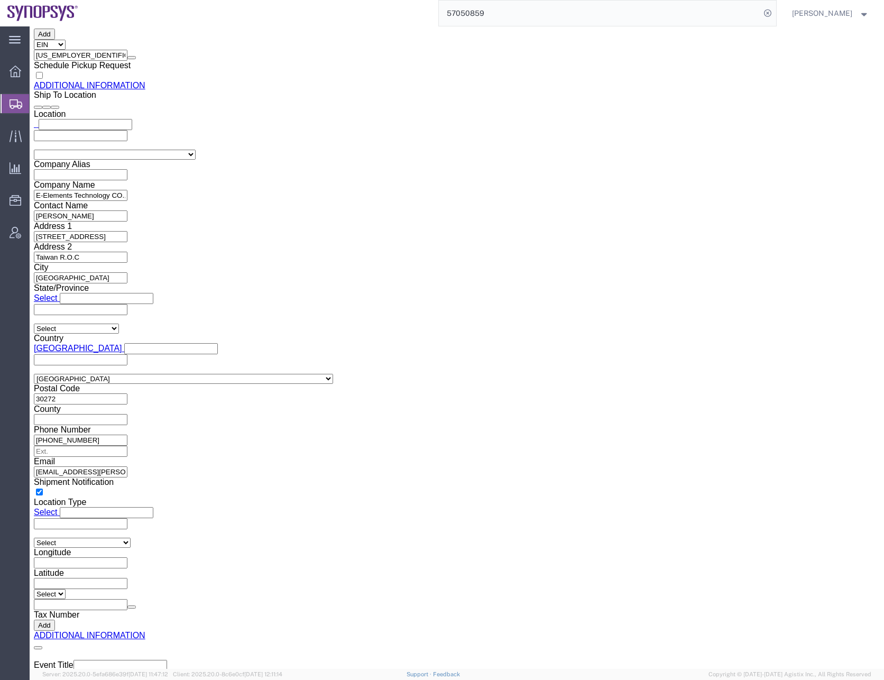
click icon
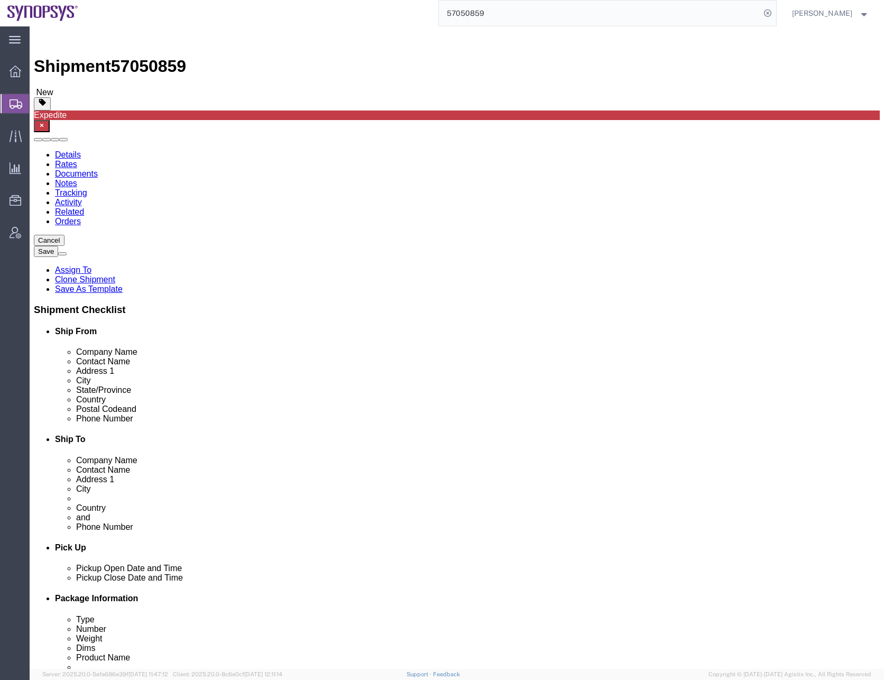
click select "Select Bale(s) Basket(s) Bolt(s) Bottle(s) Buckets Bulk Bundle(s) Can(s) Cardbo…"
select select "CBOX"
click select "Select Bale(s) Basket(s) Bolt(s) Bottle(s) Buckets Bulk Bundle(s) Can(s) Cardbo…"
click div "Previous Continue"
click button "Continue"
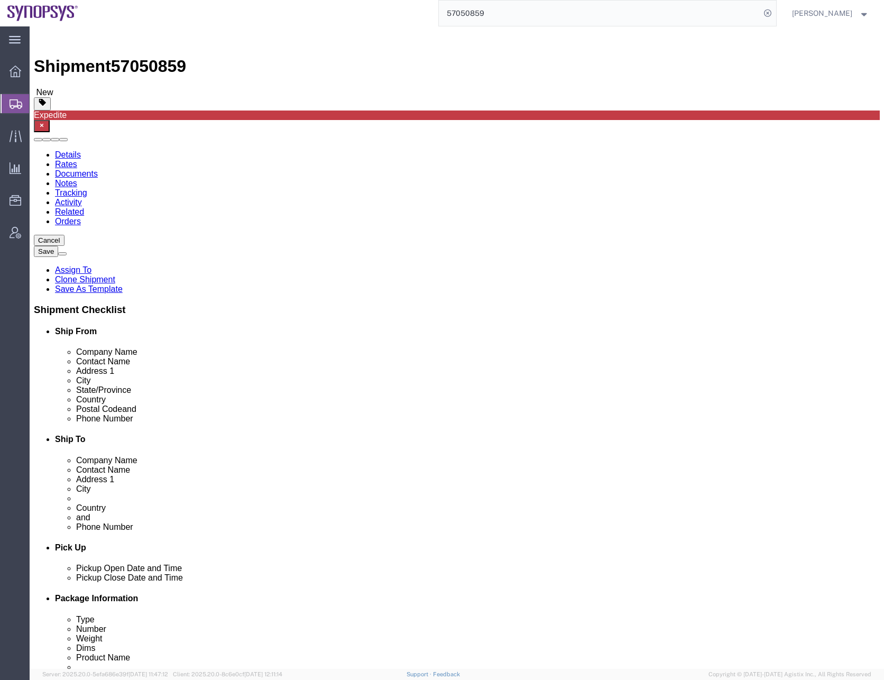
click button "Rate Shipment"
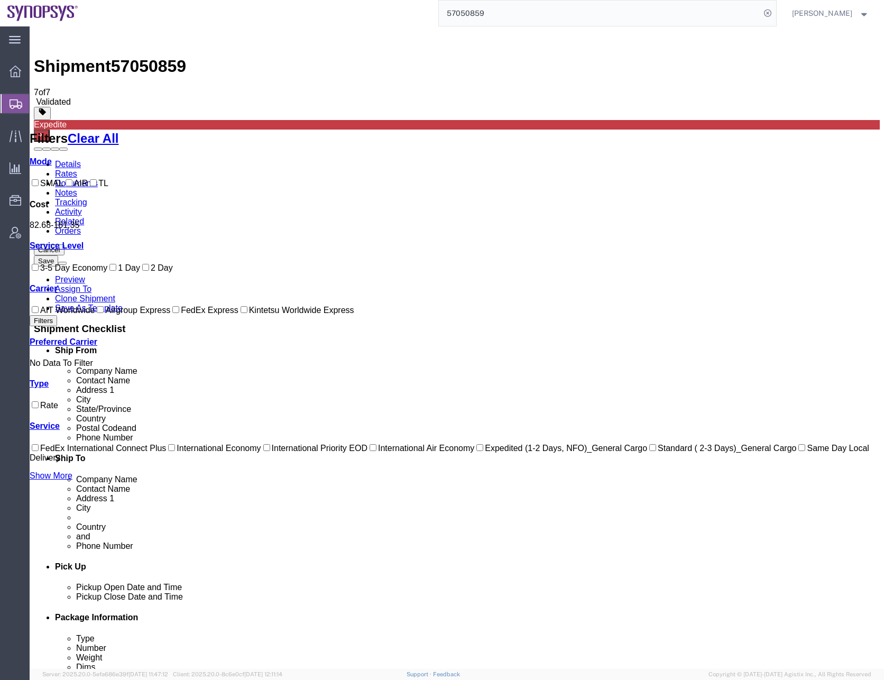
click at [61, 160] on link "Details" at bounding box center [68, 164] width 26 height 9
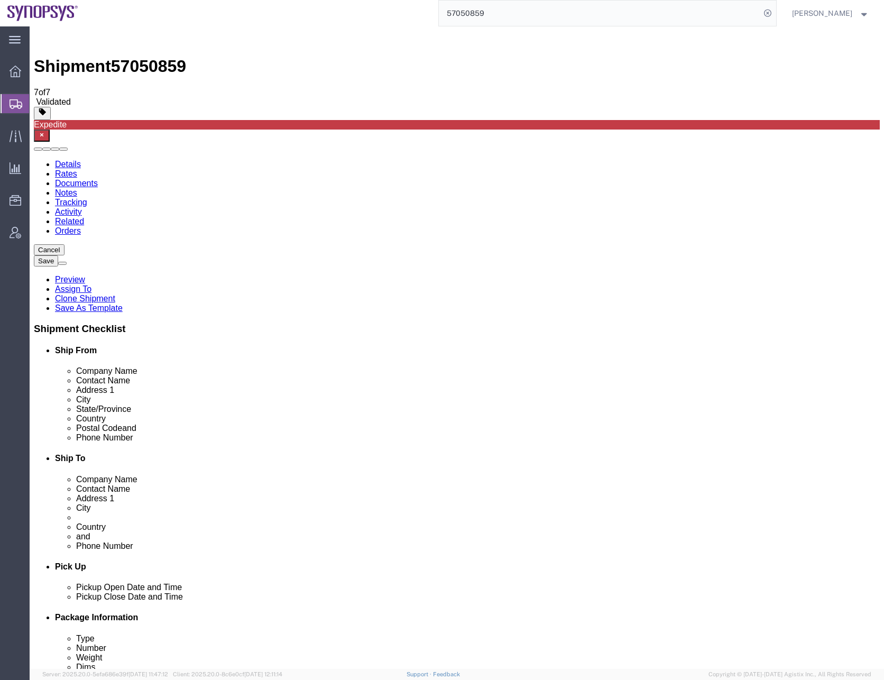
click icon
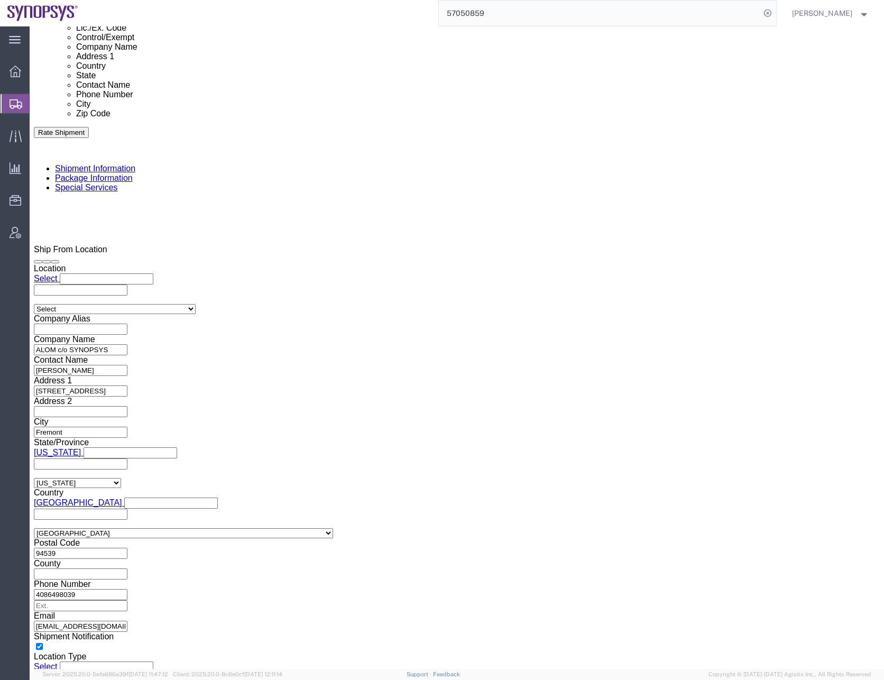
scroll to position [793, 0]
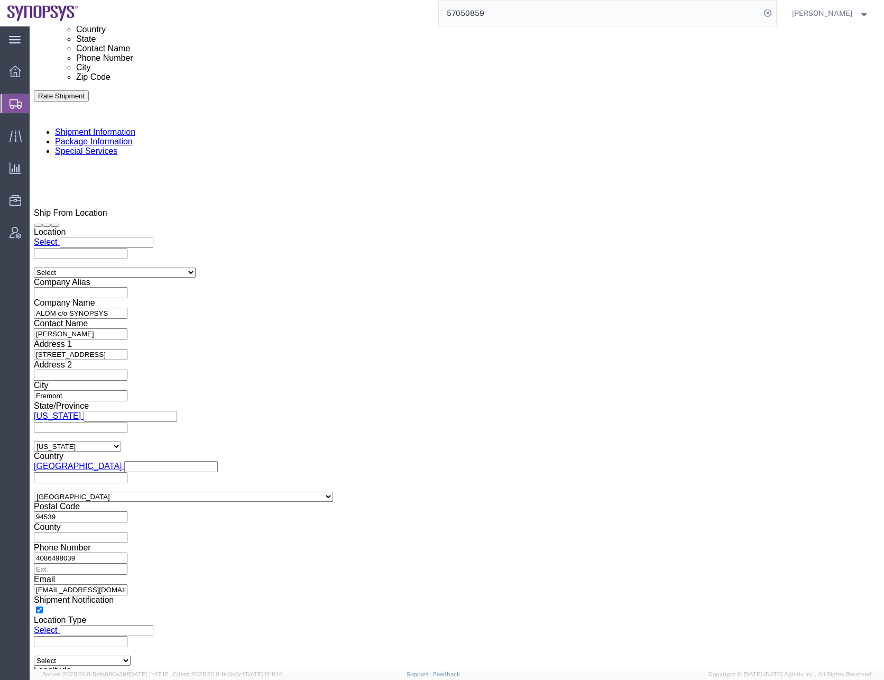
click select "Select AES-Direct EEI Carrier File EEI EEI Exempt"
select select "EXEM"
click select "Select AES-Direct EEI Carrier File EEI EEI Exempt"
click input "checkbox"
checkbox input "false"
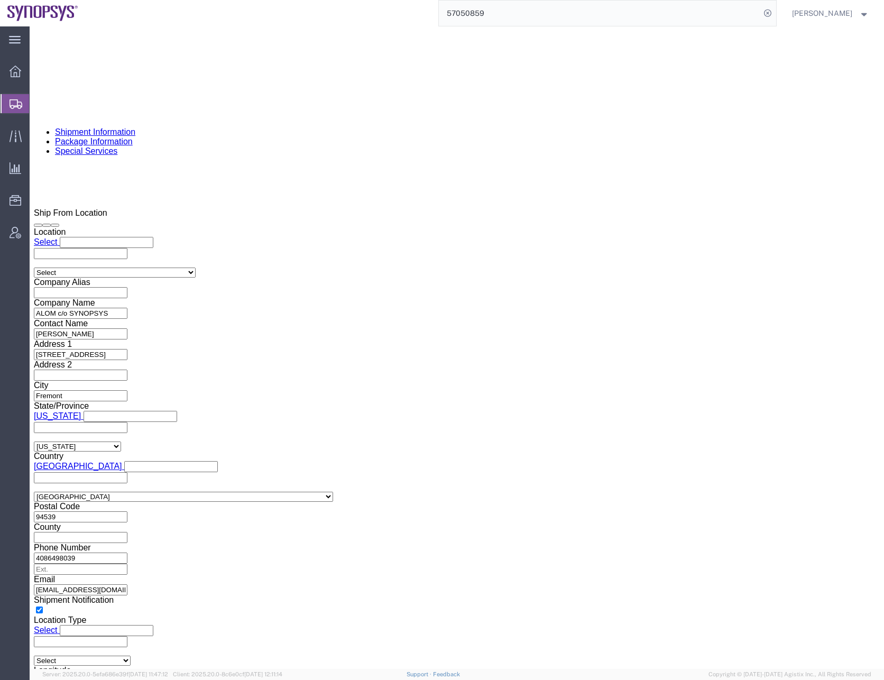
click button "Save"
click div "Cancel Save [GEOGRAPHIC_DATA] Assign To Clone Shipment Save As Template Shipmen…"
click button "Rate Shipment"
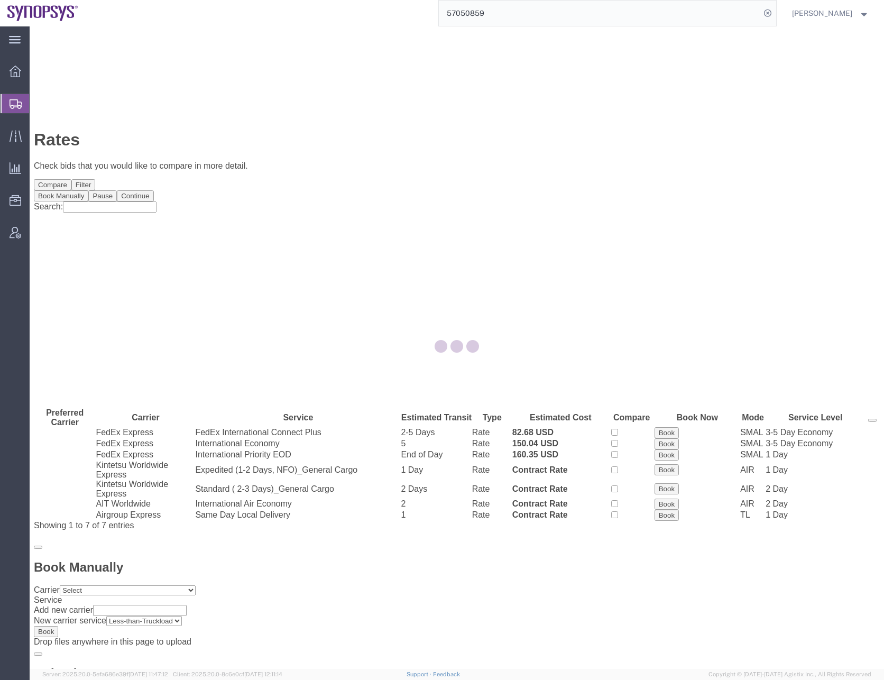
scroll to position [0, 0]
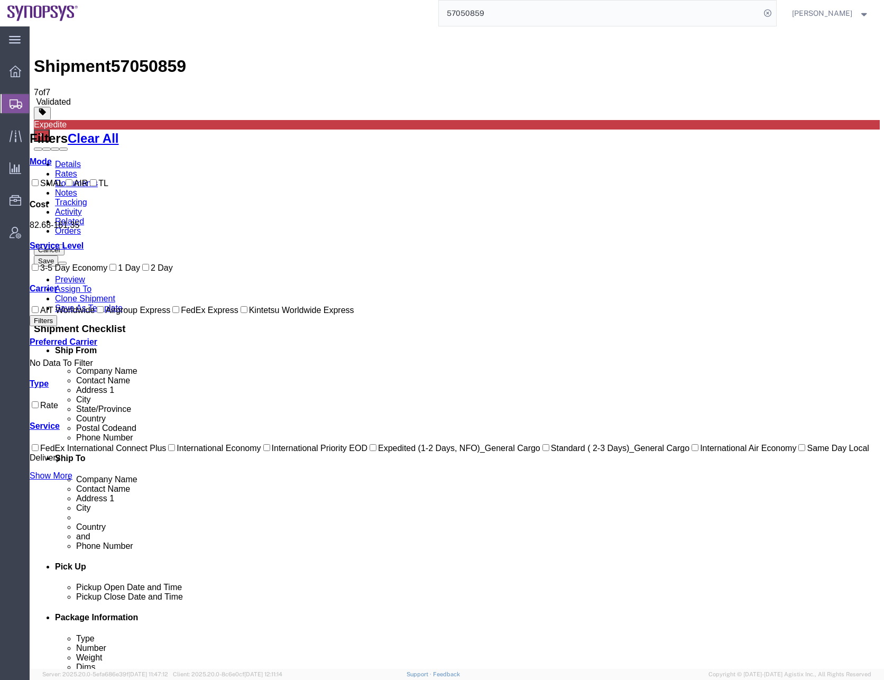
click at [59, 160] on link "Details" at bounding box center [68, 164] width 26 height 9
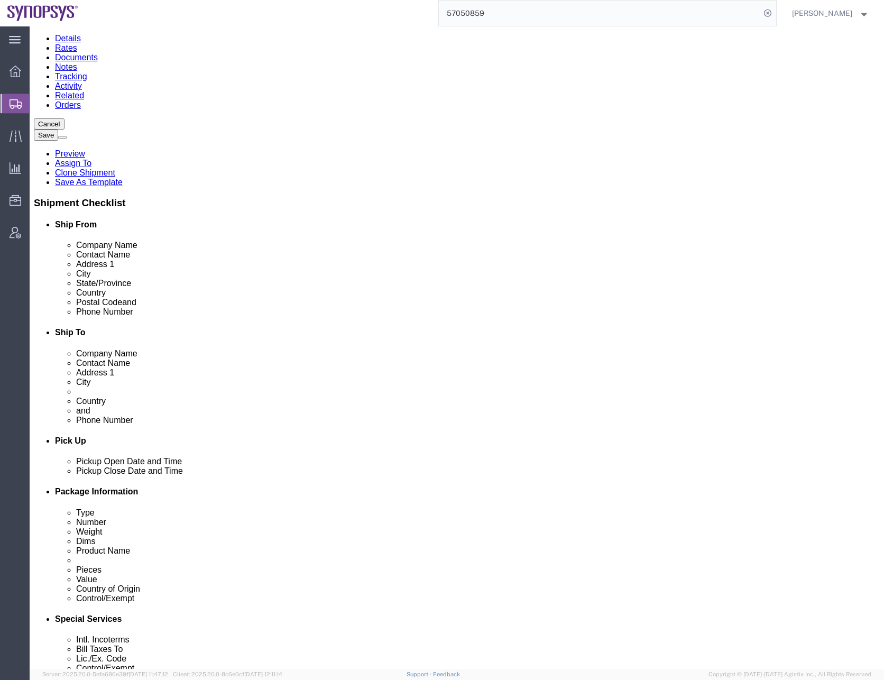
scroll to position [266, 0]
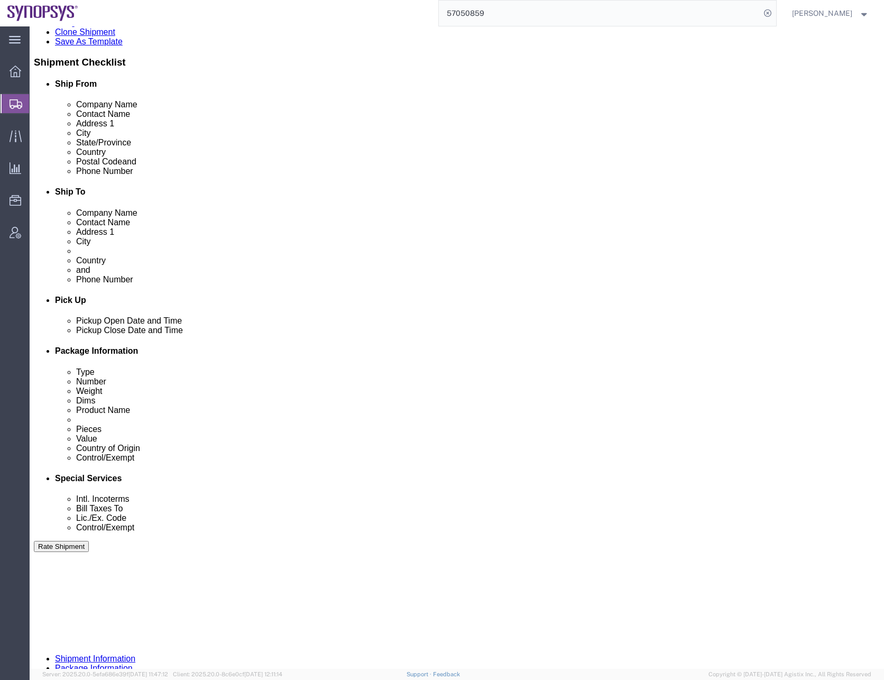
click div "Shipment Information Package Information Special Services"
click icon
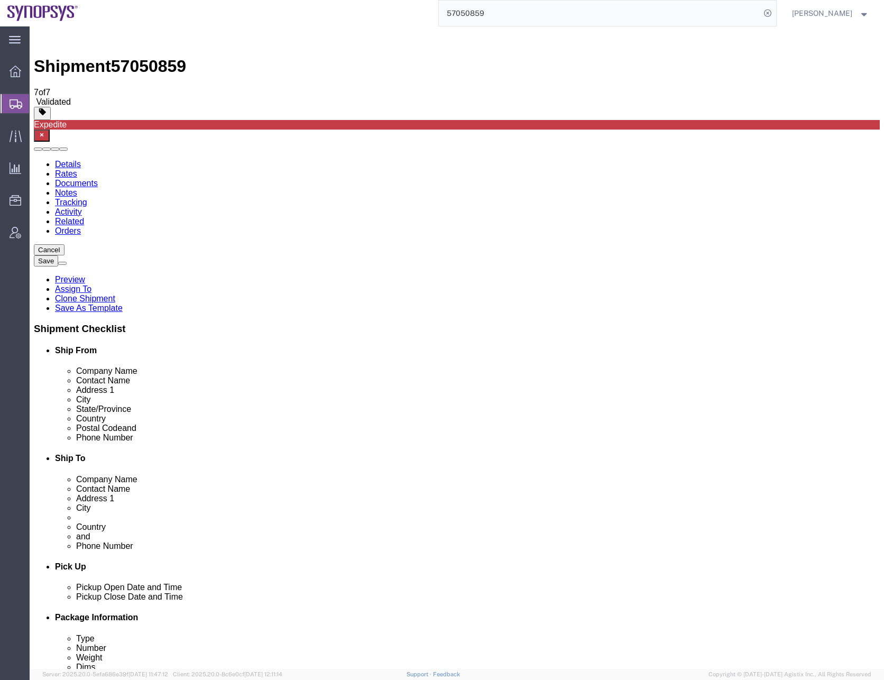
click dd "2163.06 USD"
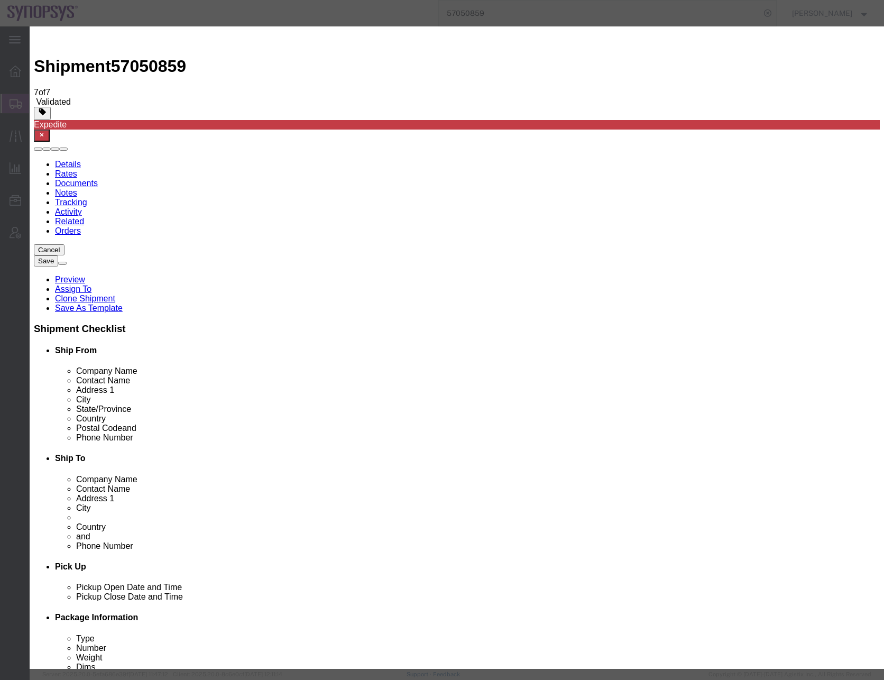
click select "Select ATF BIS DEA EPA FDA FTR ITAR OFAC Other (OPA)"
select select "FTR"
click select "Select ATF BIS DEA EPA FDA FTR ITAR OFAC Other (OPA)"
click select "Select 30.2(d)(2) 30.36 30.37(a) 30.37(f) 30.37(g) 30.37(h) 30.37(i) 30.37(j) 3…"
select select "30.37(a)"
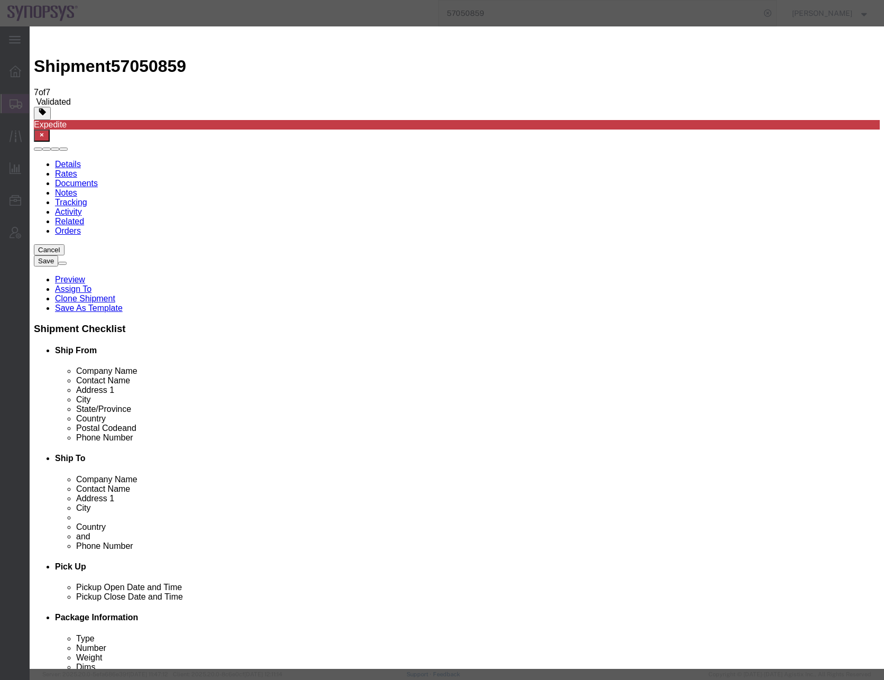
click select "Select 30.2(d)(2) 30.36 30.37(a) 30.37(f) 30.37(g) 30.37(h) 30.37(i) 30.37(j) 3…"
click button "Save & Close"
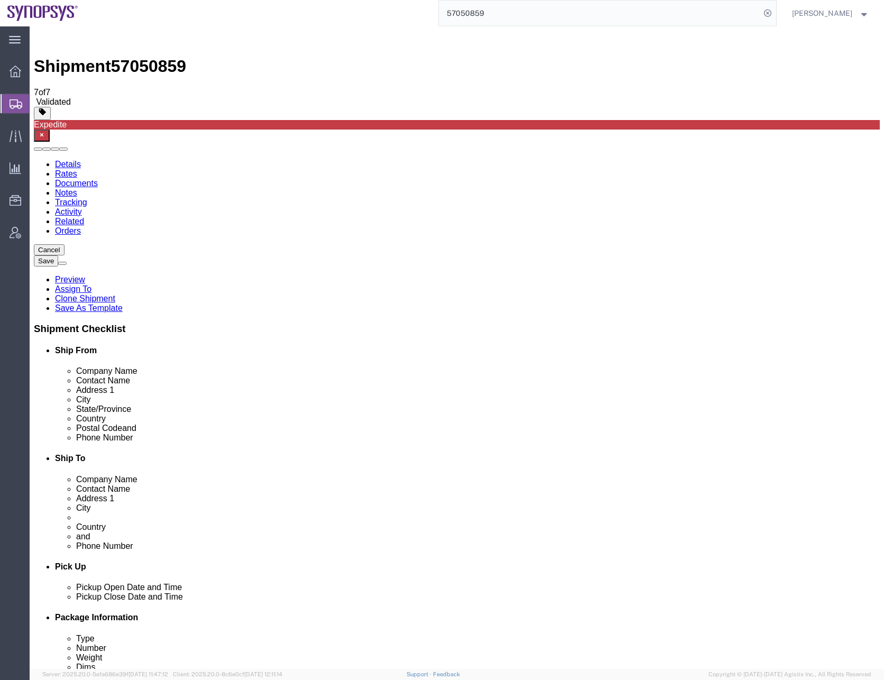
click dd "3.00 Each"
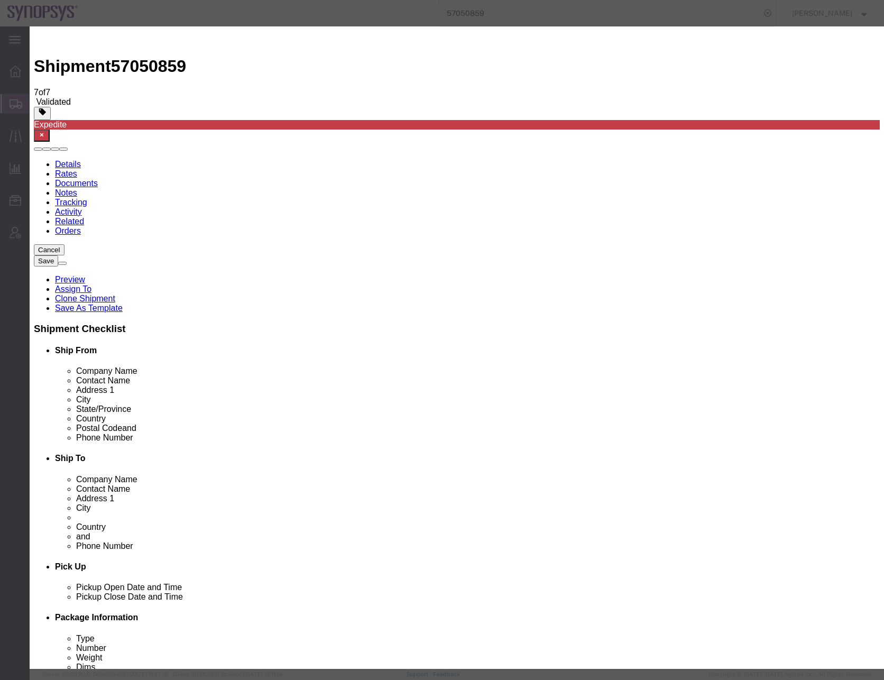
click select "Select ATF BIS DEA EPA FDA FTR ITAR OFAC Other (OPA)"
select select "FTR"
click select "Select ATF BIS DEA EPA FDA FTR ITAR OFAC Other (OPA)"
click select "Select 30.2(d)(2) 30.36 30.37(a) 30.37(f) 30.37(g) 30.37(h) 30.37(i) 30.37(j) 3…"
select select "30.37(a)"
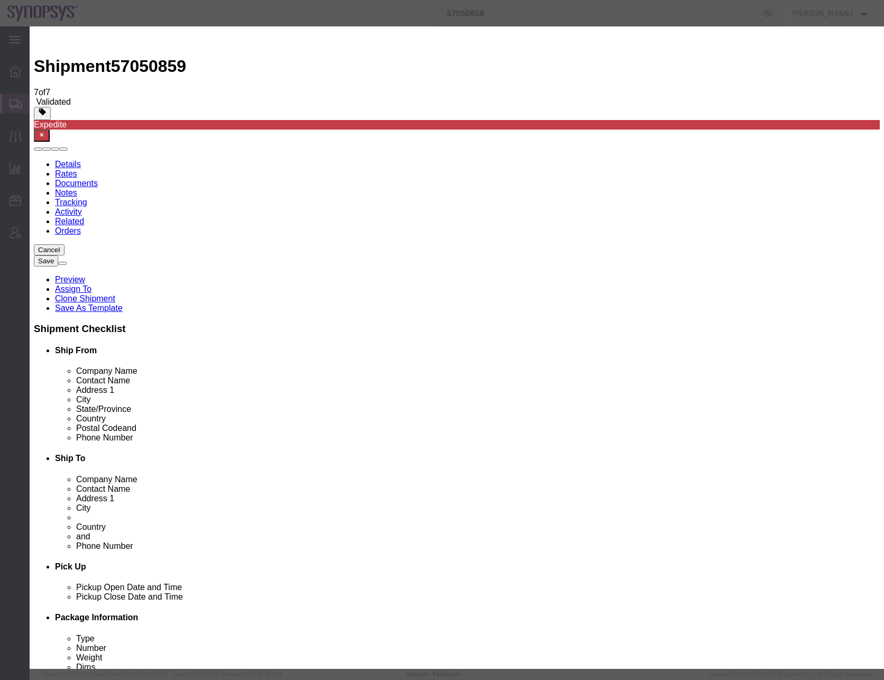
click select "Select 30.2(d)(2) 30.36 30.37(a) 30.37(f) 30.37(g) 30.37(h) 30.37(i) 30.37(j) 3…"
click button "Save & Close"
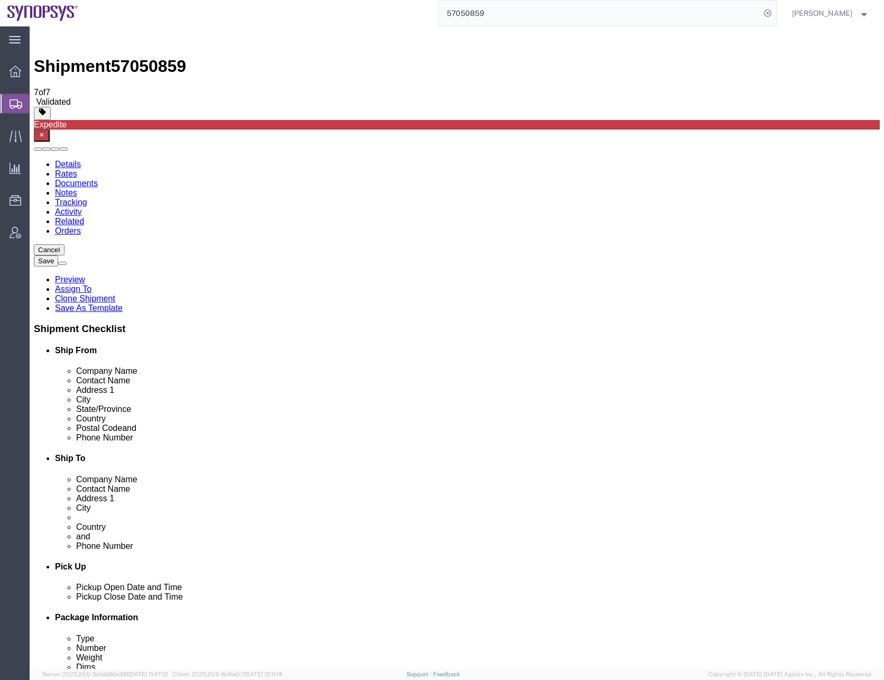
click button "Continue"
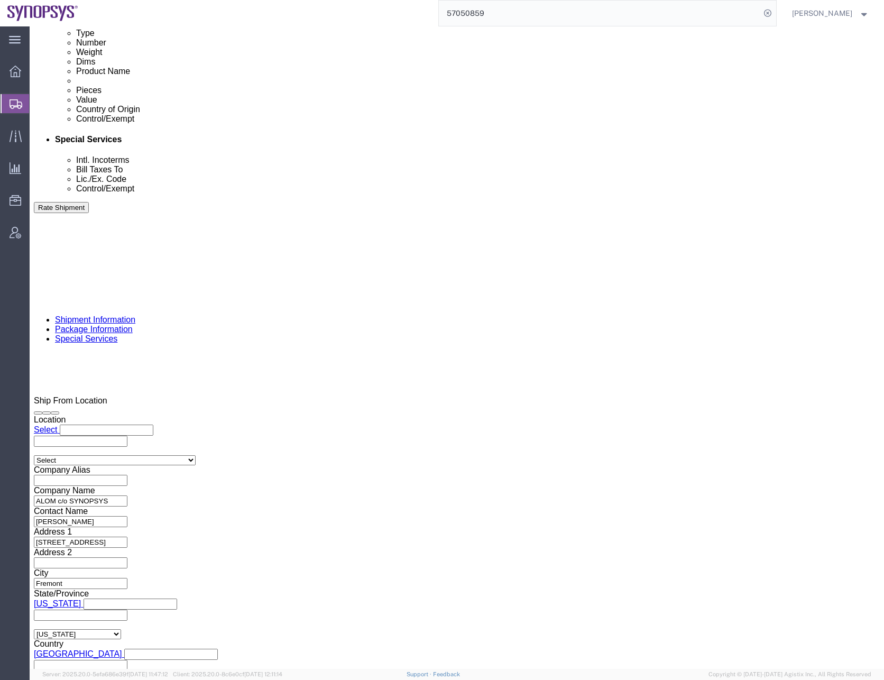
scroll to position [740, 0]
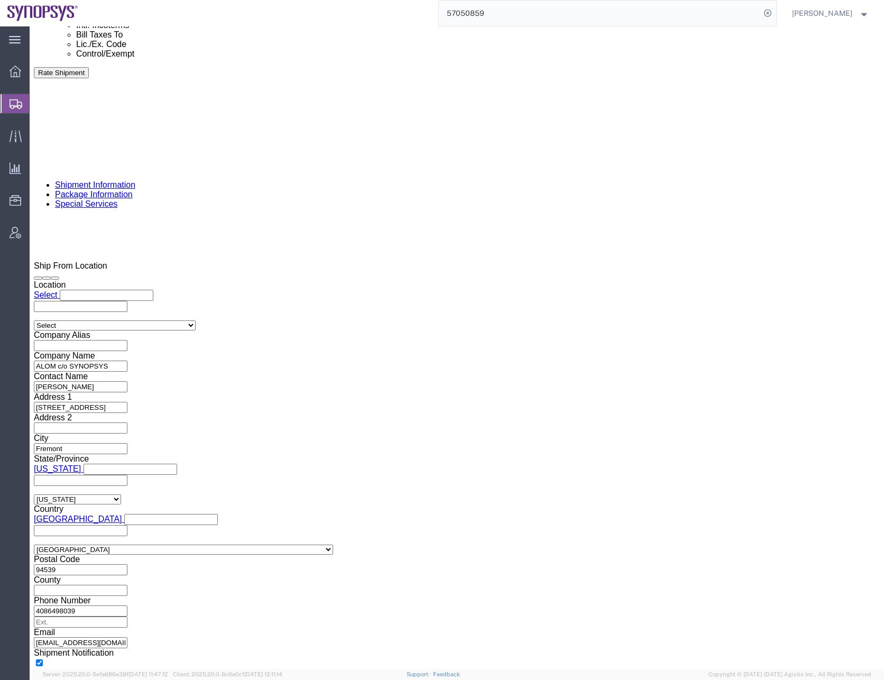
click select "Select ATF BIS DEA EPA FDA FTR ITAR OFAC Other (OPA)"
select select "FTR"
click select "Select ATF BIS DEA EPA FDA FTR ITAR OFAC Other (OPA)"
click select "Select 30.2(d)(2) 30.36 30.37(a) 30.37(f) 30.37(g) 30.37(h) 30.37(i) 30.37(j) 3…"
select select "30.37(a)"
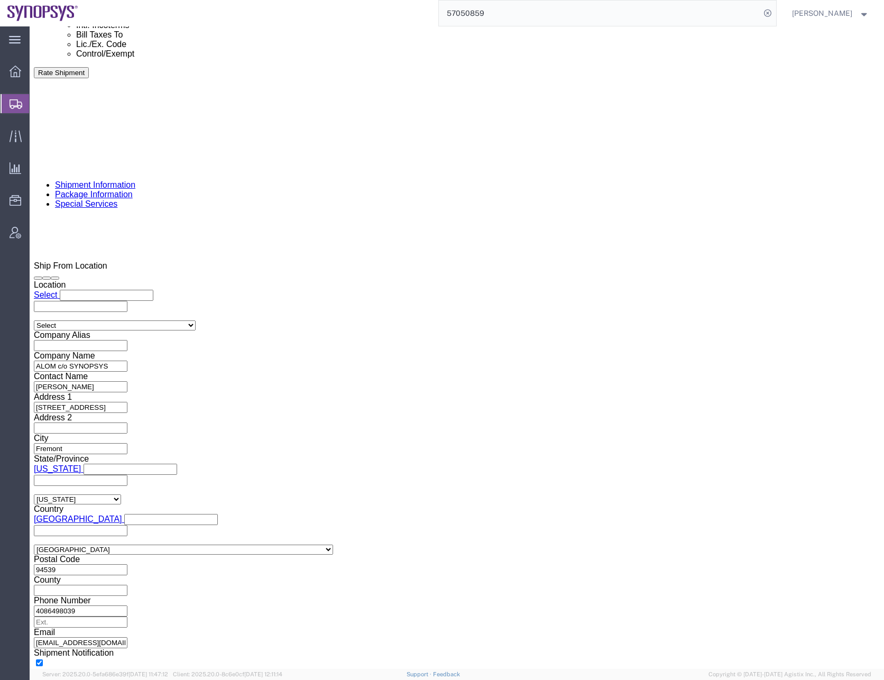
click select "Select 30.2(d)(2) 30.36 30.37(a) 30.37(f) 30.37(g) 30.37(h) 30.37(i) 30.37(j) 3…"
click input "text"
type input "NLR"
click button "Save"
click button "Rate Shipment"
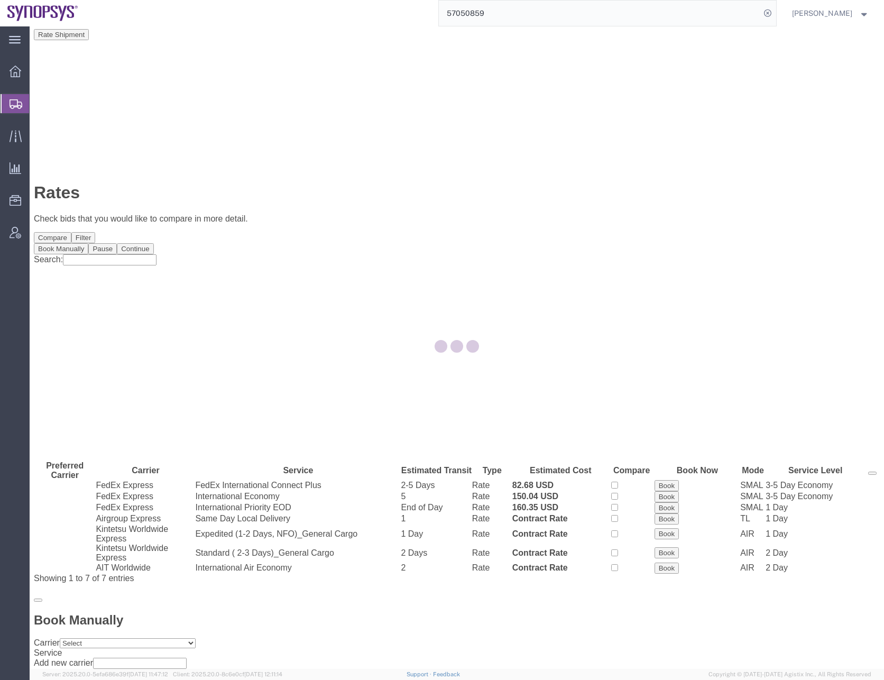
scroll to position [0, 0]
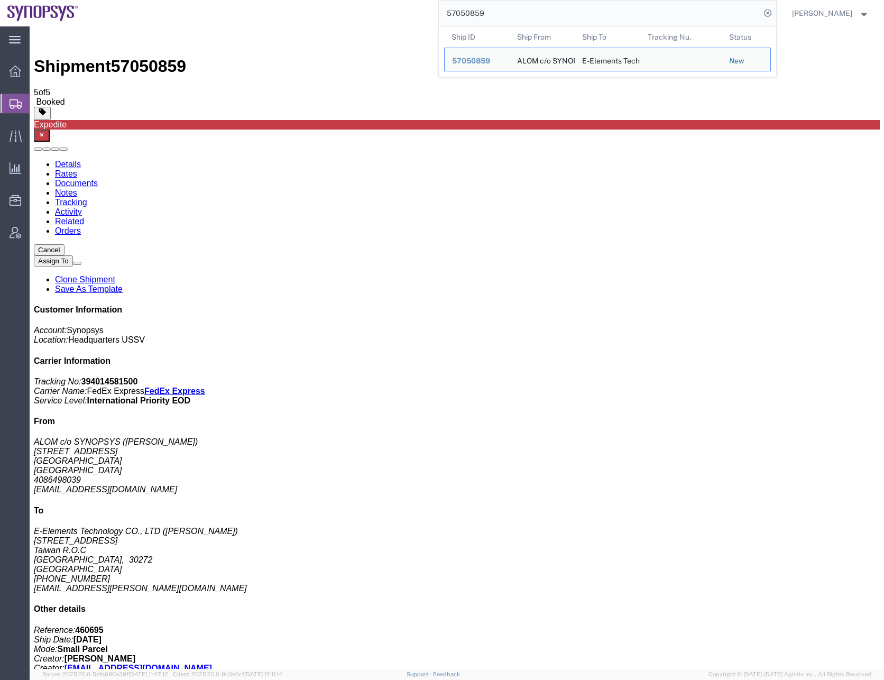
click at [474, 15] on input "57050859" at bounding box center [599, 13] width 321 height 25
paste input "4"
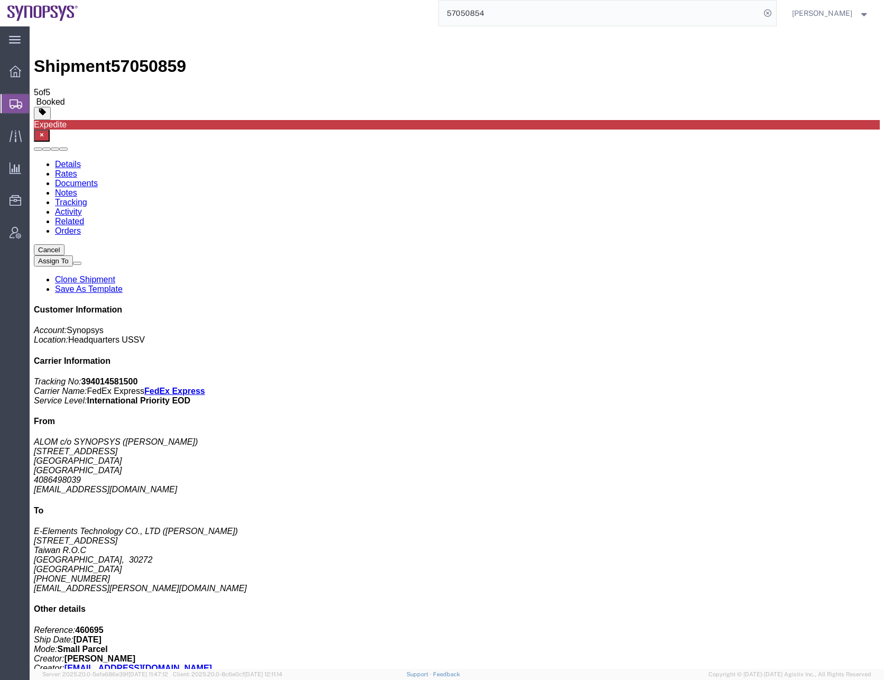
click at [503, 14] on input "57050854" at bounding box center [599, 13] width 321 height 25
click at [541, 11] on input "57050854" at bounding box center [599, 13] width 321 height 25
click at [486, 12] on input "57050854" at bounding box center [599, 13] width 321 height 25
paste input "search"
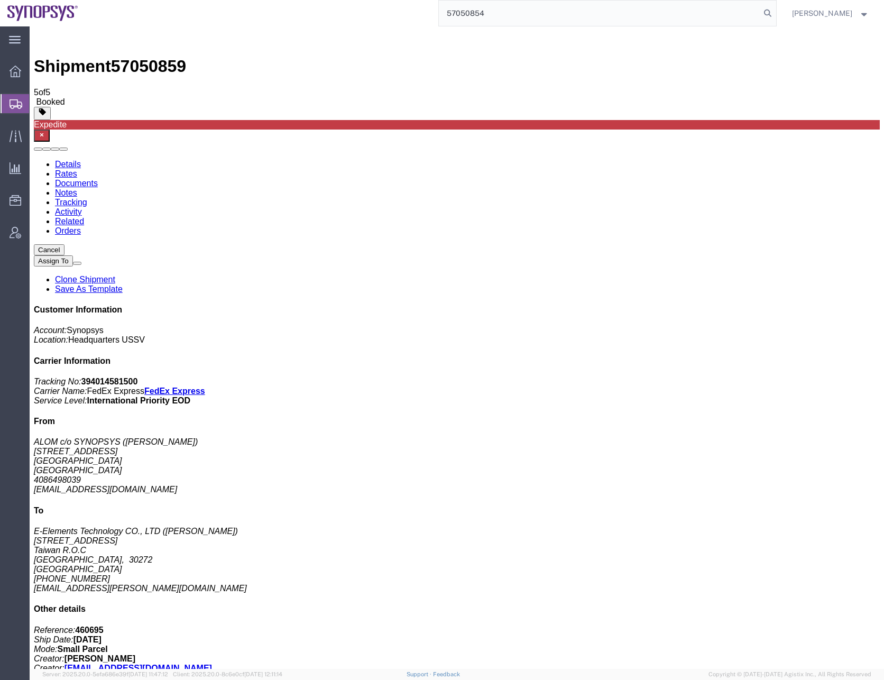
type input "57050854"
click at [503, 12] on input "57050854" at bounding box center [599, 13] width 321 height 25
click at [502, 10] on input "57050854" at bounding box center [599, 13] width 321 height 25
click at [501, 11] on input "57050854" at bounding box center [599, 13] width 321 height 25
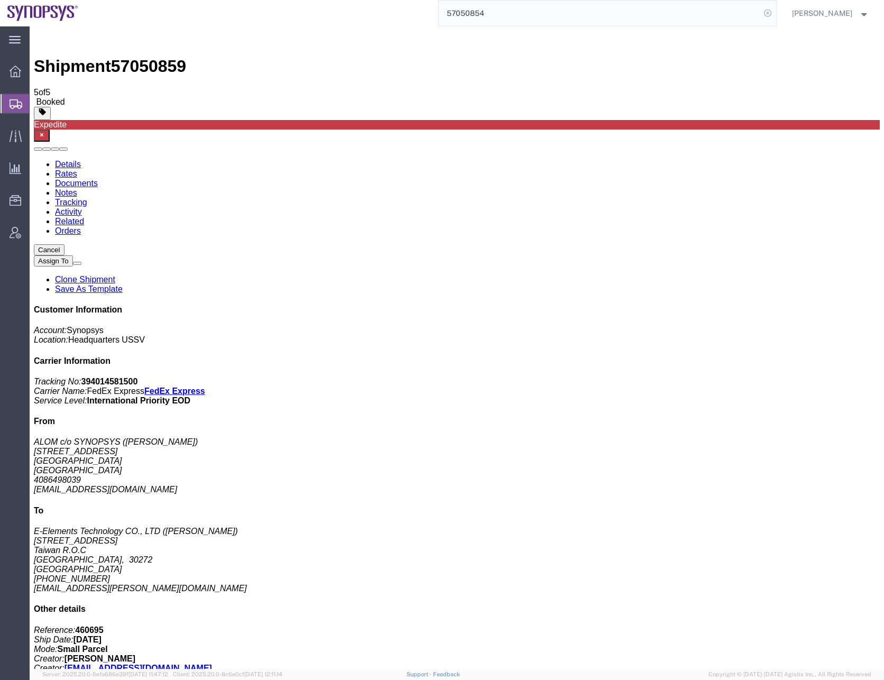
click at [775, 13] on icon at bounding box center [767, 13] width 15 height 15
click at [775, 12] on icon at bounding box center [767, 13] width 15 height 15
paste input "57050859"
type input "57050859"
